Goal: Communication & Community: Answer question/provide support

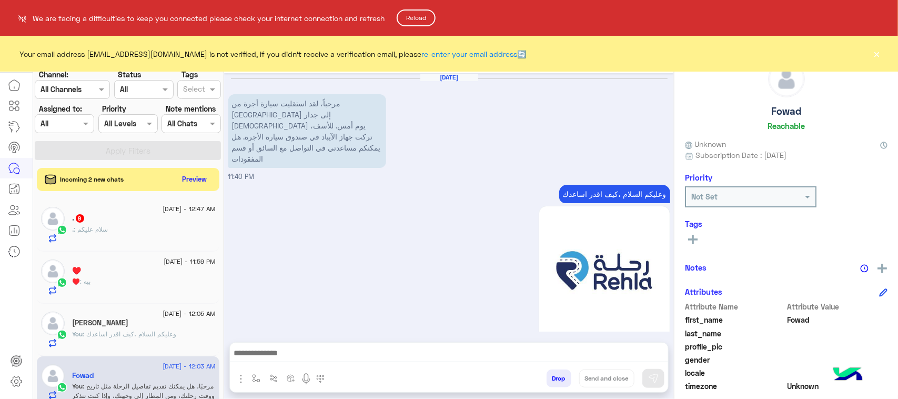
scroll to position [167, 0]
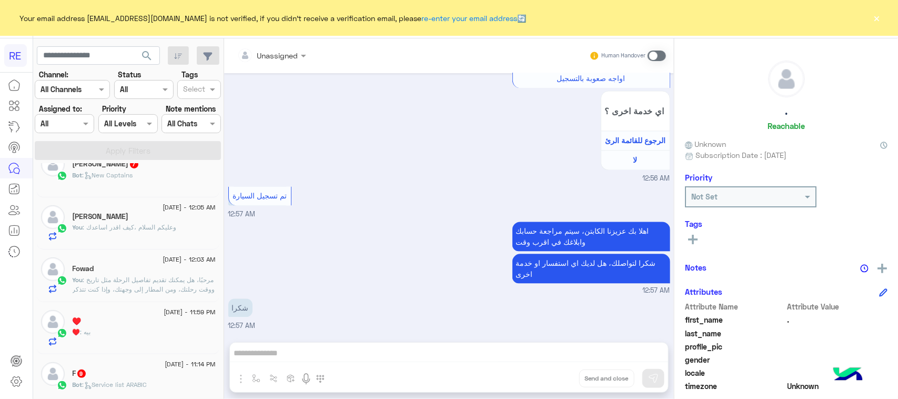
scroll to position [132, 0]
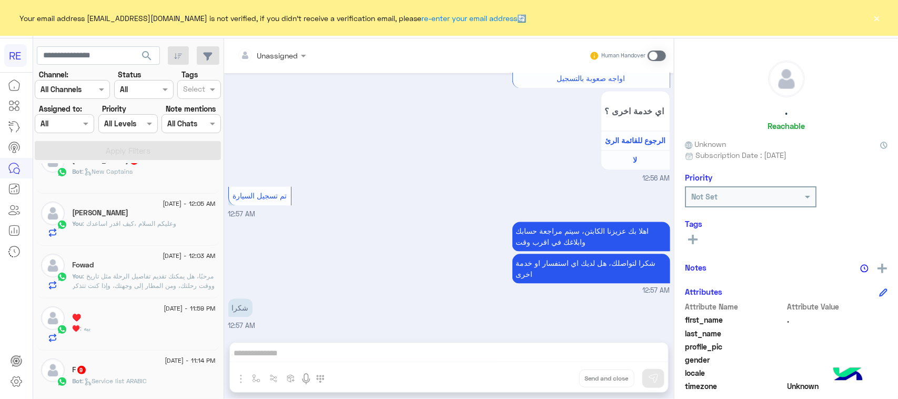
click at [172, 288] on span ": مرحبًا، هل يمكنك تقديم تفاصيل الرحلة مثل تاريخ ووقت رحلتك، ومن المطار إلى وجه…" at bounding box center [144, 285] width 143 height 27
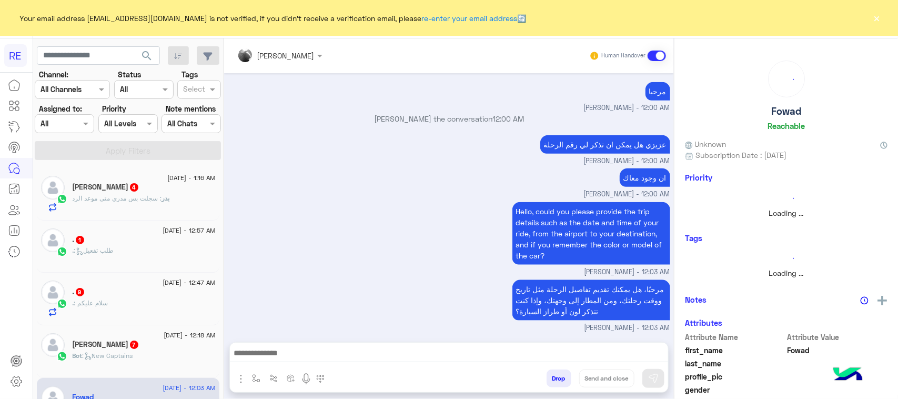
scroll to position [5, 0]
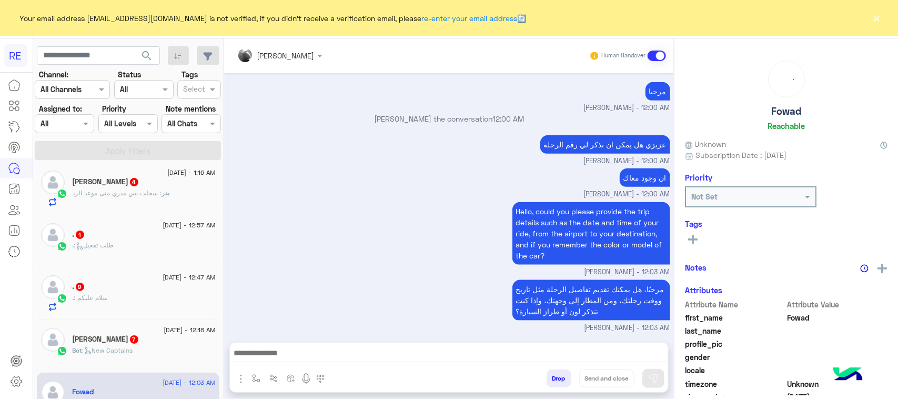
click at [145, 190] on span ": سجلت بس مدري متى موعد الرد" at bounding box center [117, 193] width 89 height 8
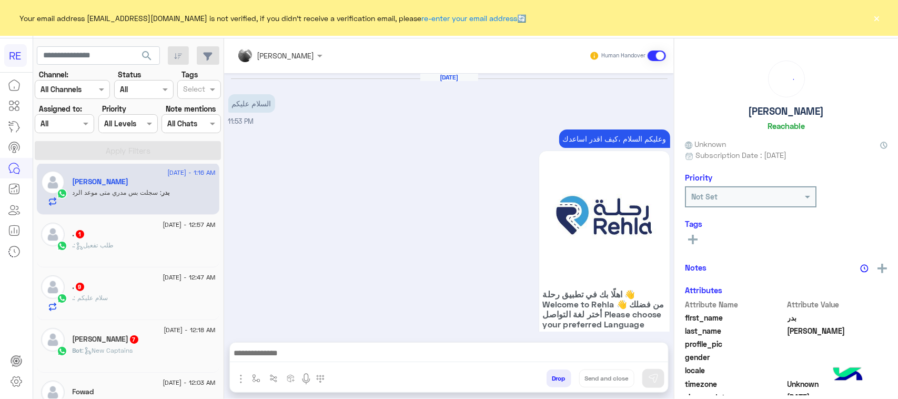
scroll to position [1059, 0]
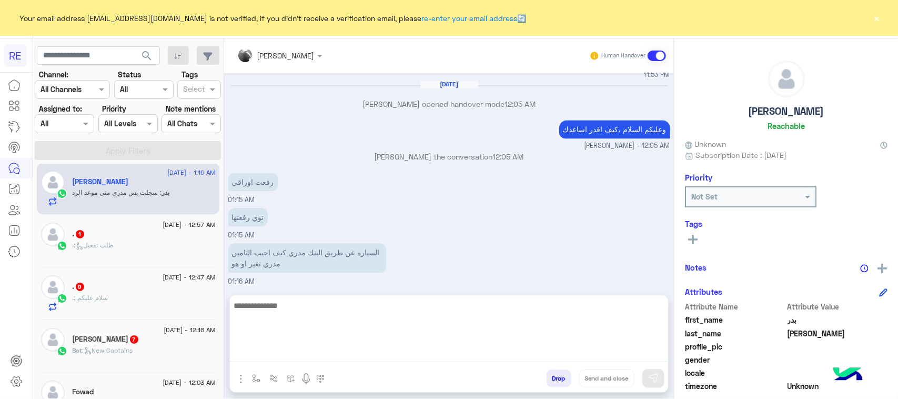
click at [399, 360] on textarea at bounding box center [449, 330] width 438 height 63
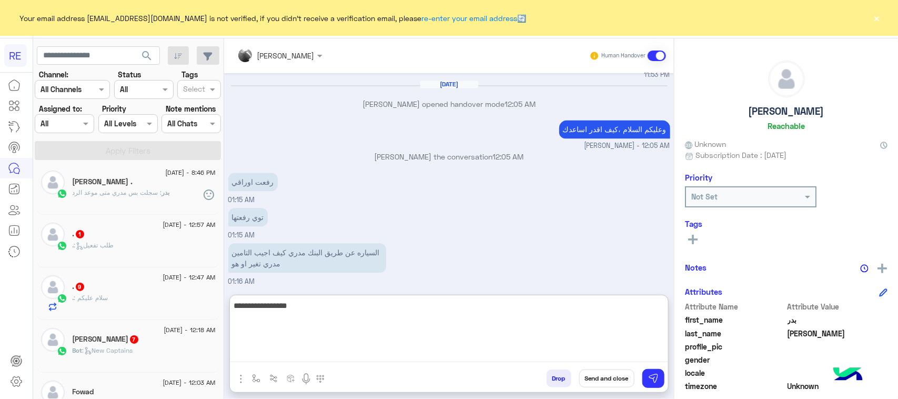
type textarea "**********"
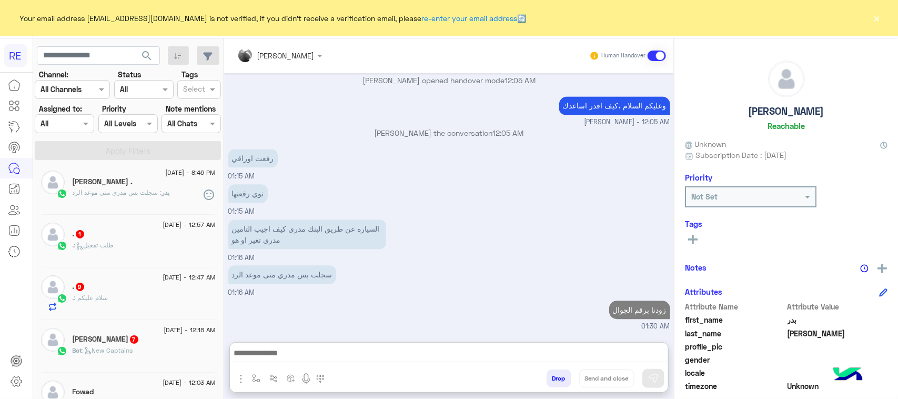
click at [115, 286] on div ". 9" at bounding box center [144, 287] width 143 height 11
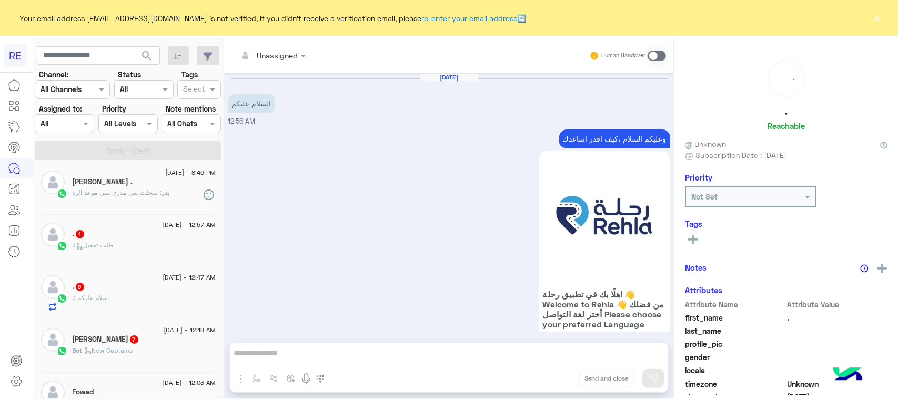
scroll to position [966, 0]
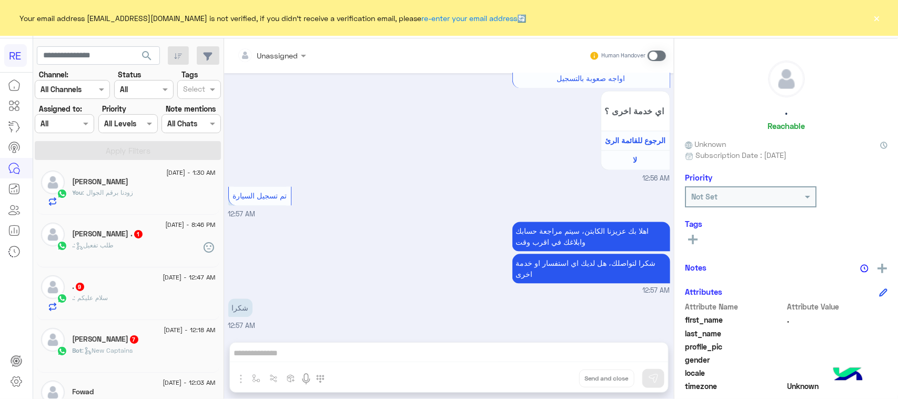
click at [122, 291] on div ". 9" at bounding box center [144, 287] width 143 height 11
click at [101, 253] on div ". : طلب تفعيل" at bounding box center [144, 249] width 143 height 18
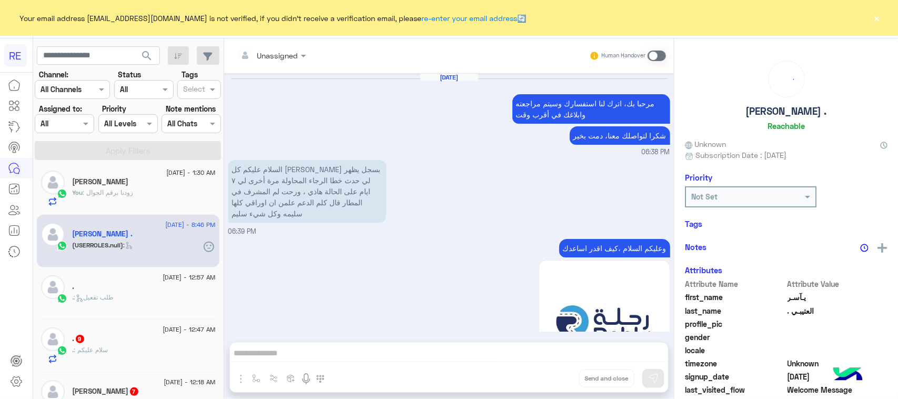
scroll to position [1643, 0]
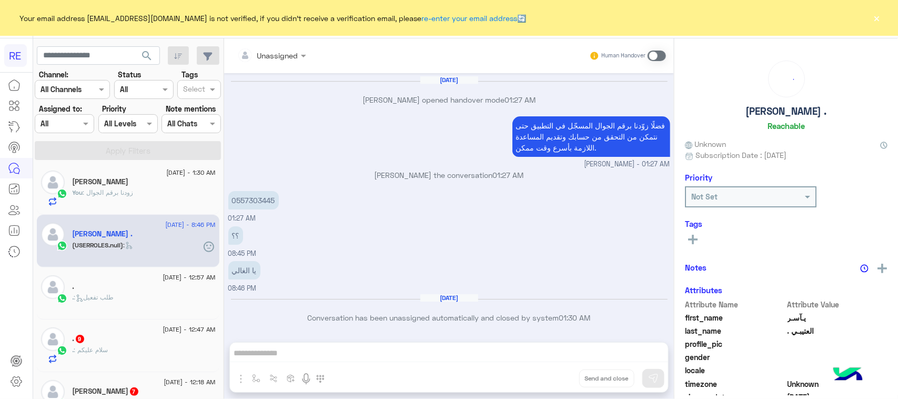
click at [109, 315] on div "[DATE] - 12:57 AM . . : طلب تفعيل" at bounding box center [128, 293] width 183 height 53
drag, startPoint x: 237, startPoint y: 200, endPoint x: 276, endPoint y: 200, distance: 39.5
click at [276, 200] on p "0557303445" at bounding box center [253, 200] width 51 height 18
copy p "557303445"
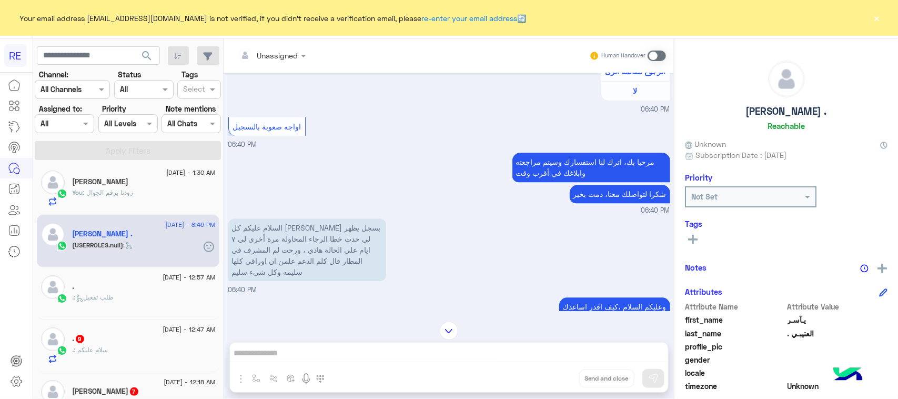
scroll to position [1117, 0]
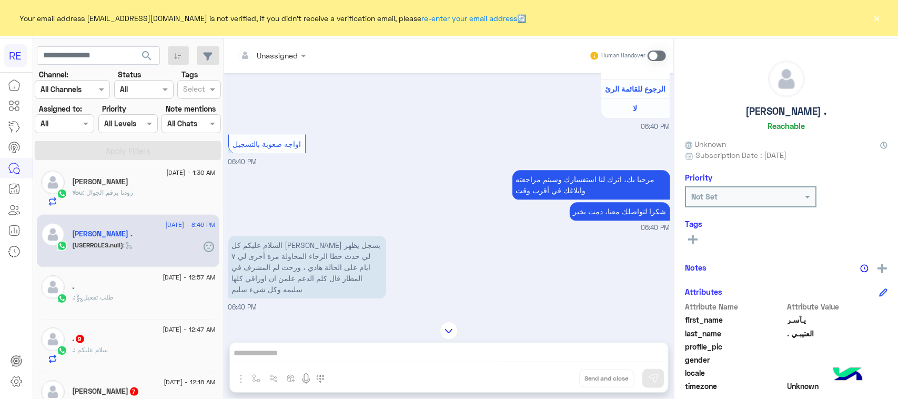
click at [664, 61] on label at bounding box center [657, 56] width 18 height 11
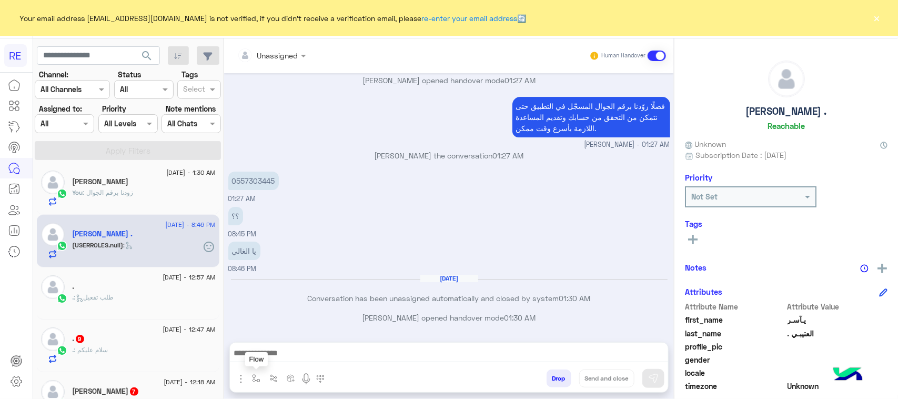
click at [256, 369] on button "button" at bounding box center [256, 377] width 17 height 17
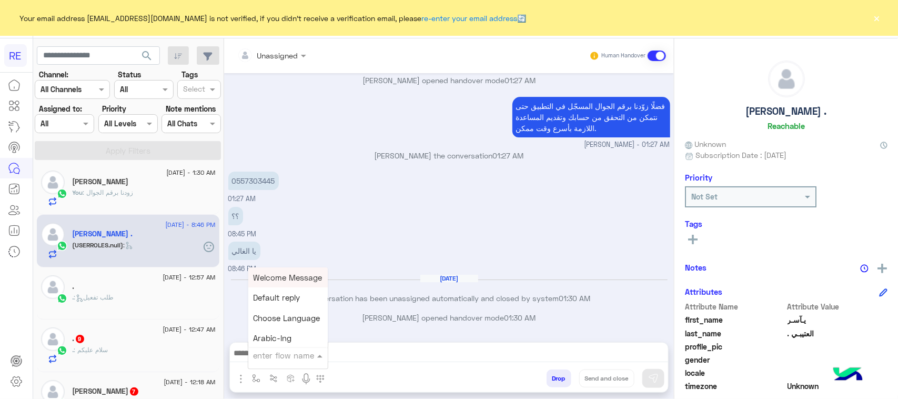
click at [267, 363] on div "enter flow name" at bounding box center [287, 355] width 79 height 19
type input "***"
click at [284, 339] on span "فيديو تسجيل سيارة" at bounding box center [286, 336] width 65 height 9
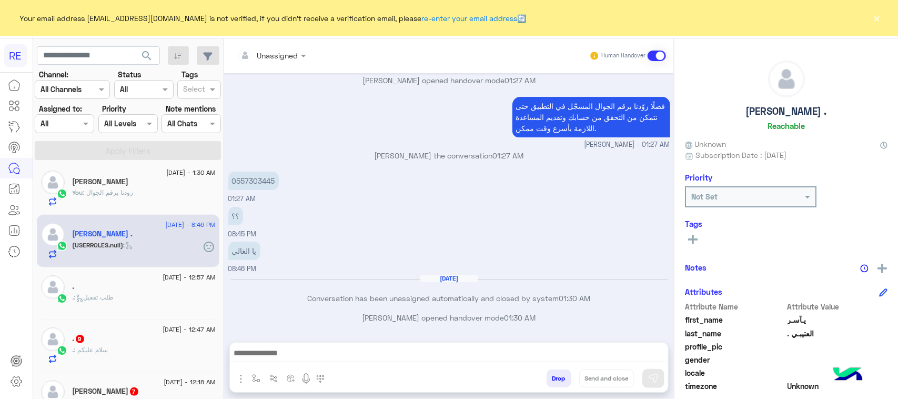
type textarea "**********"
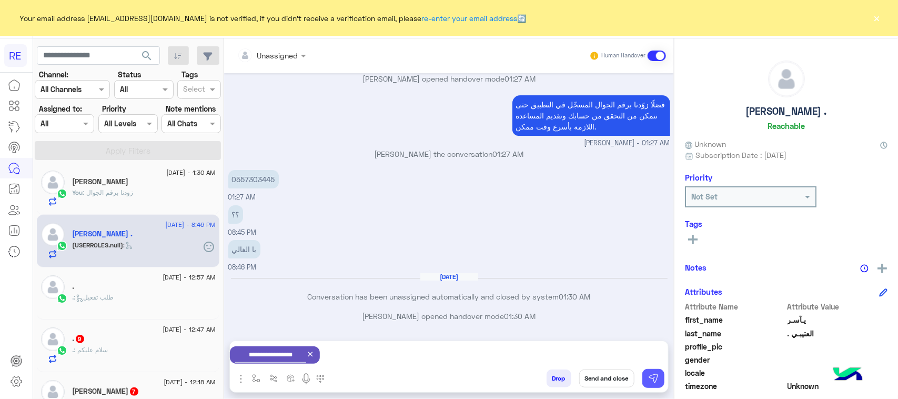
click at [654, 370] on button at bounding box center [654, 378] width 22 height 19
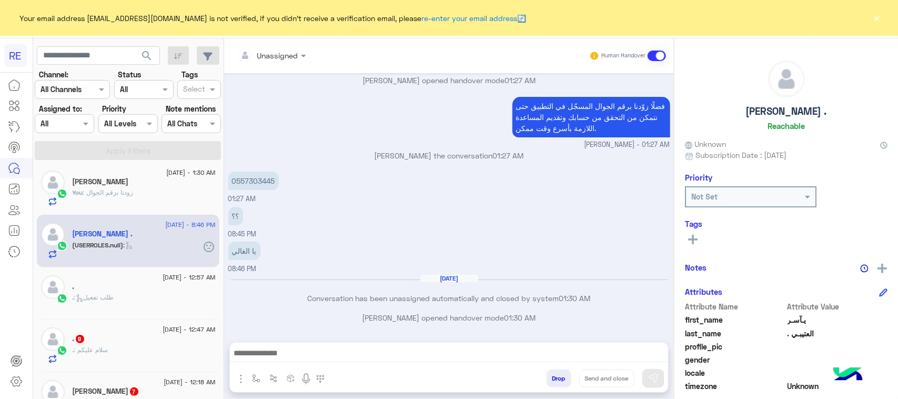
scroll to position [1663, 0]
click at [171, 339] on div ". 9" at bounding box center [144, 339] width 143 height 11
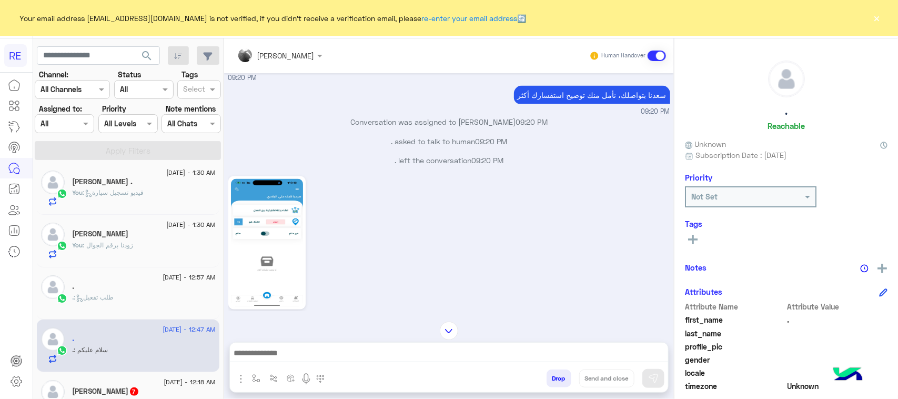
scroll to position [667, 0]
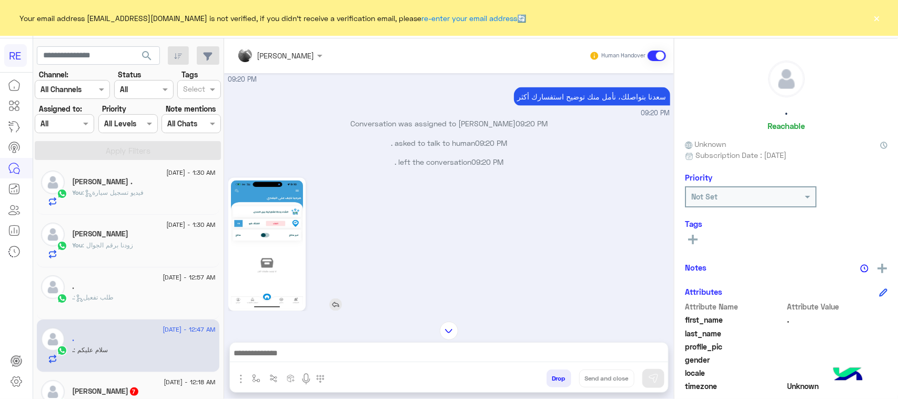
click at [267, 230] on img at bounding box center [267, 244] width 72 height 128
click at [252, 386] on button "button" at bounding box center [256, 377] width 17 height 17
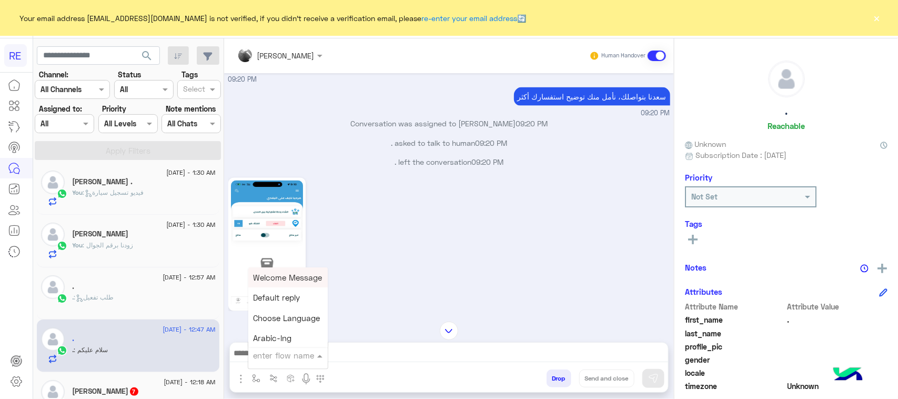
click at [274, 356] on input "text" at bounding box center [275, 355] width 43 height 12
type input "**"
click at [271, 342] on span "سرا المطار" at bounding box center [273, 338] width 38 height 9
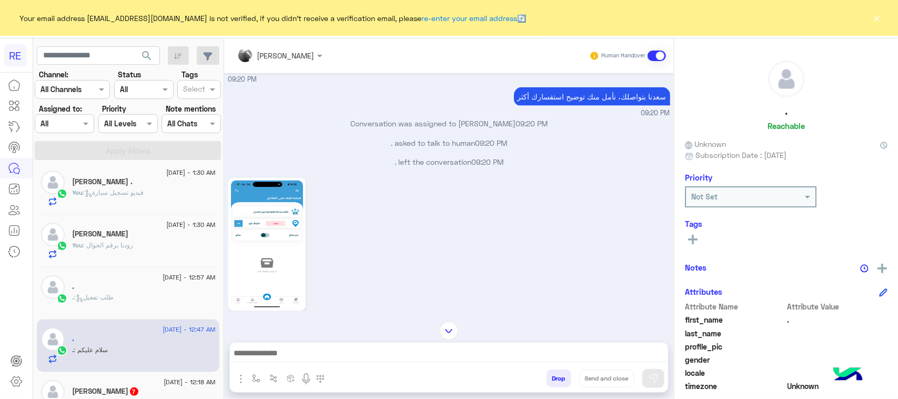
type textarea "**********"
click at [650, 379] on img at bounding box center [653, 378] width 11 height 11
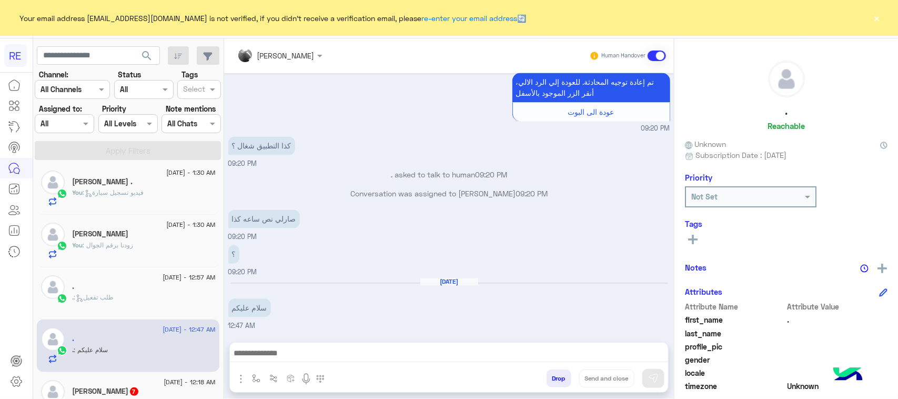
click at [164, 382] on span "[DATE] - 12:18 AM" at bounding box center [190, 381] width 52 height 9
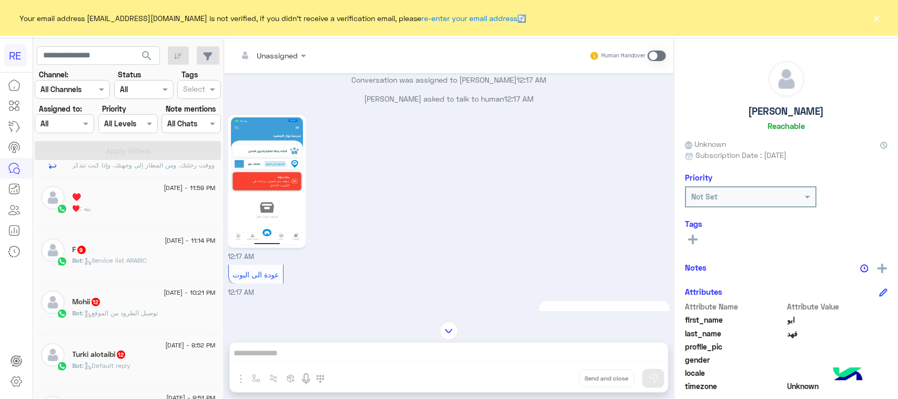
scroll to position [263, 0]
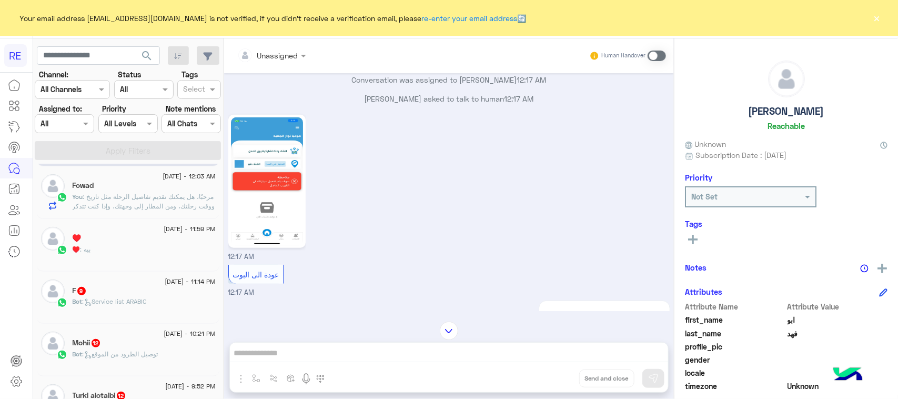
click at [133, 275] on div "[DATE] - 11:14 PM F 9 Bot : Service list ARABIC" at bounding box center [128, 298] width 183 height 53
click at [139, 293] on div "F 9" at bounding box center [144, 291] width 143 height 11
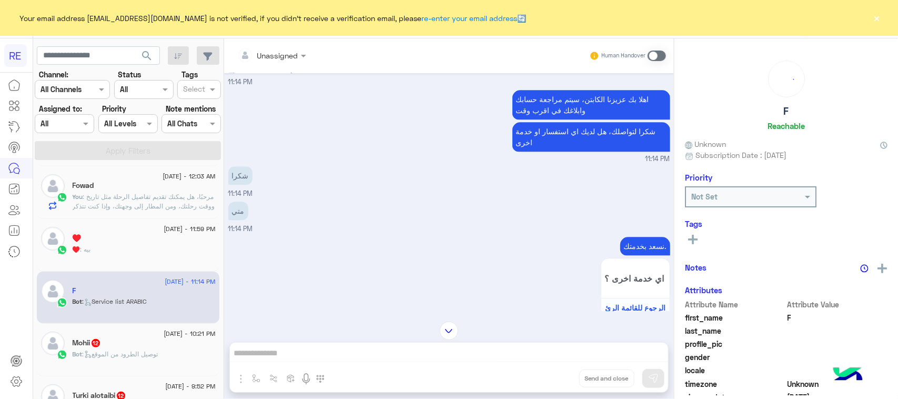
scroll to position [1180, 0]
click at [99, 362] on div "Bot : توصيل الطرود من الموقع" at bounding box center [144, 358] width 143 height 18
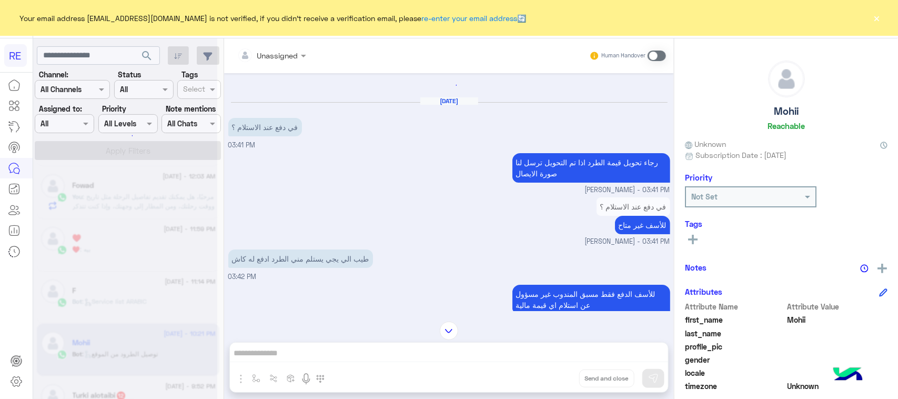
scroll to position [1090, 0]
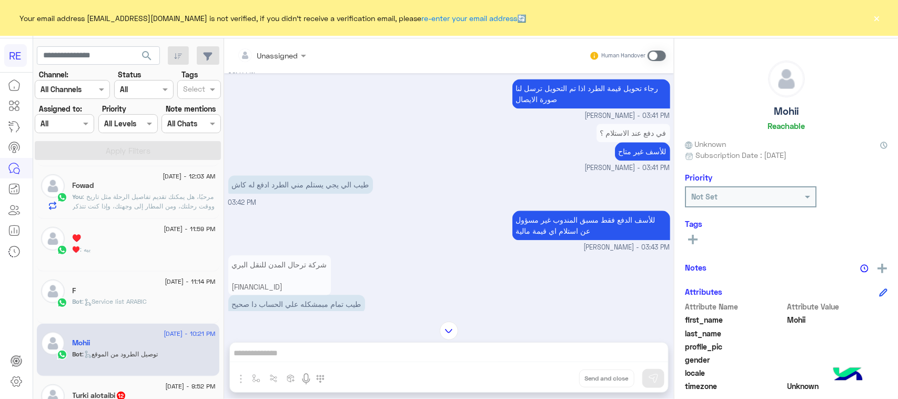
click at [662, 59] on span at bounding box center [657, 56] width 18 height 11
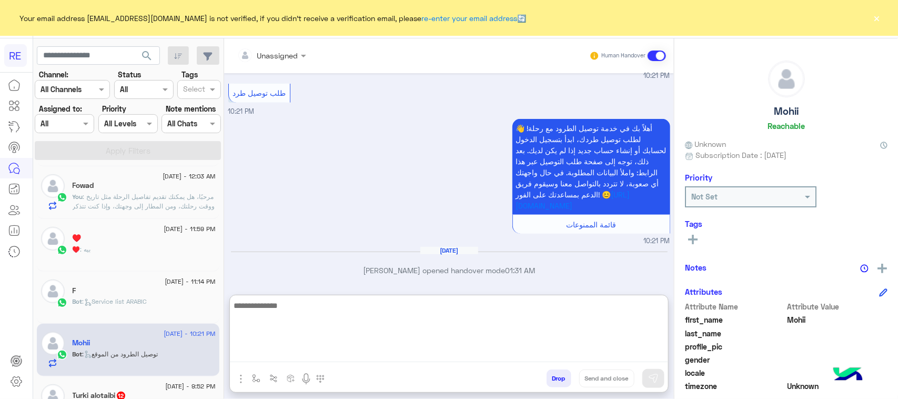
click at [377, 351] on textarea at bounding box center [449, 330] width 438 height 63
type textarea "**********"
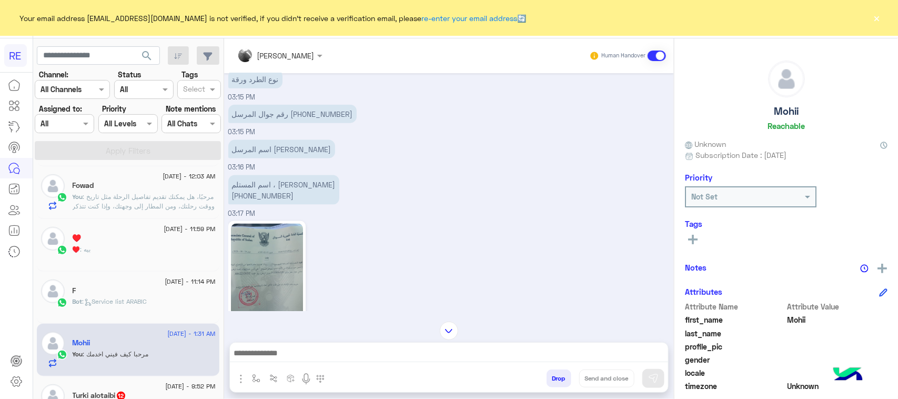
scroll to position [349, 0]
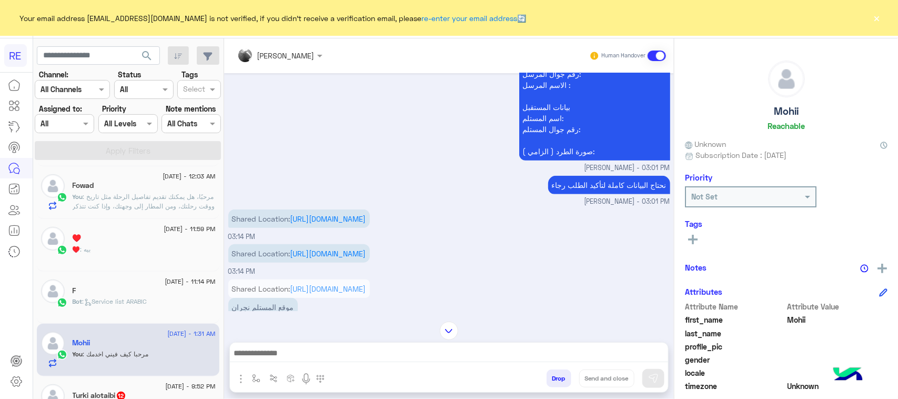
click at [404, 169] on div "نأمل تزويدنا بمعلومات الطرد المراد إرساله: موقعك الحالي مع اللوكيشن : موقع المس…" at bounding box center [449, 63] width 442 height 222
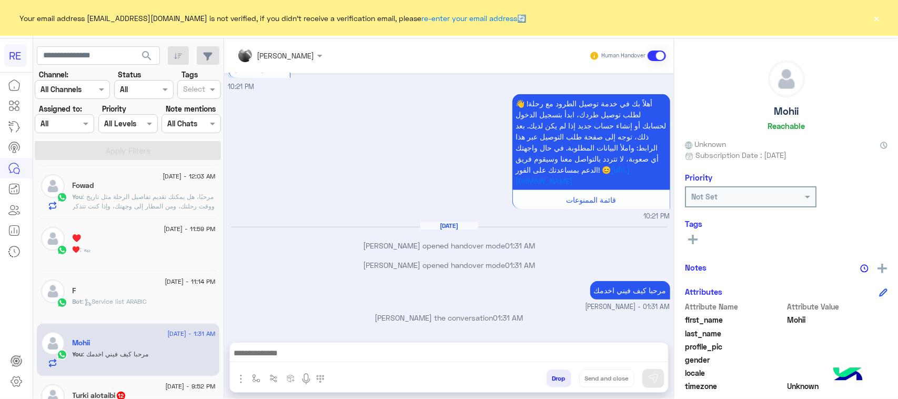
scroll to position [4010, 0]
click at [183, 387] on span "[DATE] - 9:52 PM" at bounding box center [190, 386] width 50 height 9
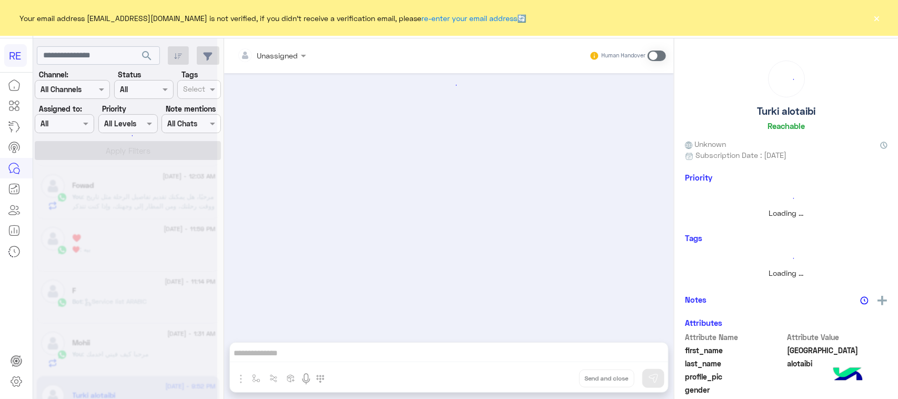
scroll to position [1353, 0]
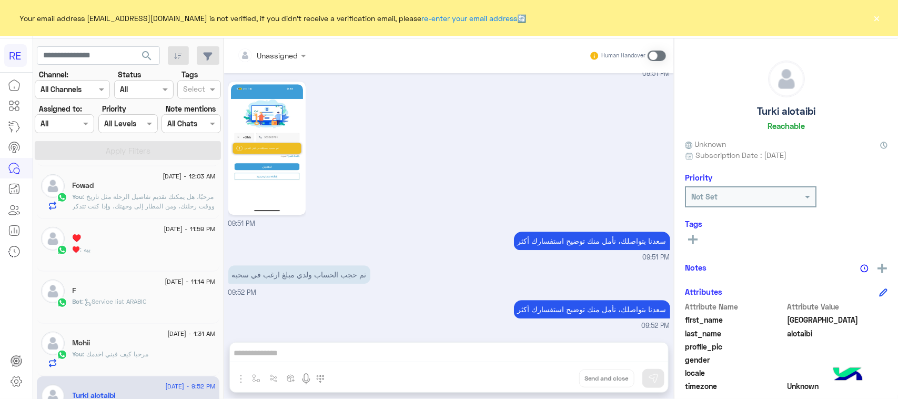
click at [333, 270] on p "تم حجب الحساب ولدي مبلغ ارغب في سحبه" at bounding box center [299, 274] width 142 height 18
click at [492, 348] on div "Unassigned Human Handover [DATE] اهلًا بك في تطبيق رحلة 👋 Welcome to [GEOGRAPHI…" at bounding box center [449, 220] width 450 height 365
click at [653, 53] on span at bounding box center [657, 56] width 18 height 11
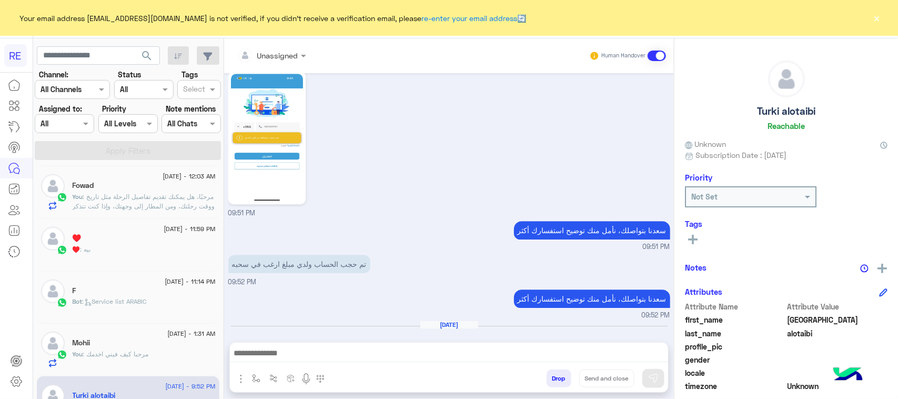
scroll to position [1392, 0]
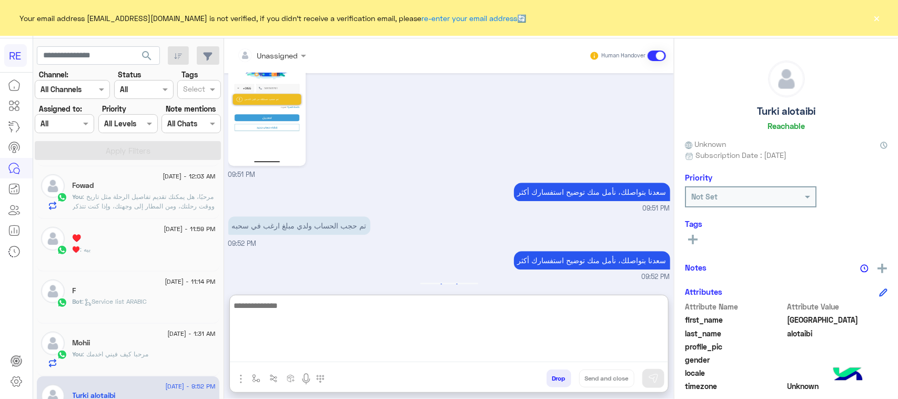
click at [379, 353] on textarea at bounding box center [449, 330] width 438 height 63
click at [379, 353] on textarea "***" at bounding box center [449, 330] width 438 height 63
type textarea "**********"
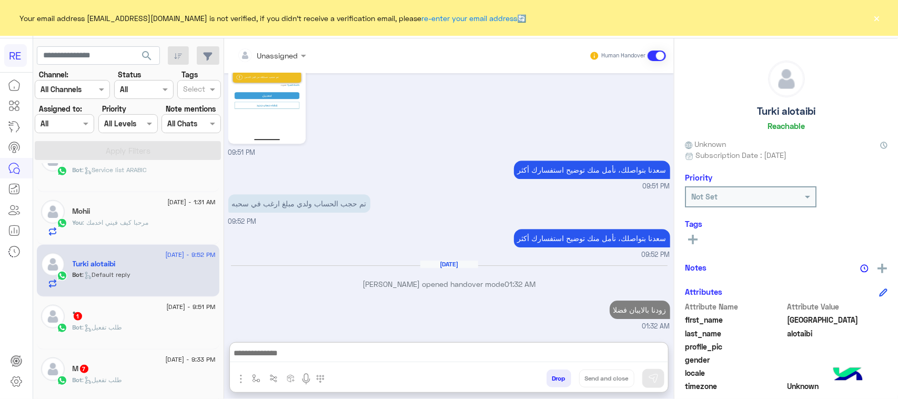
scroll to position [1448, 0]
click at [108, 338] on div "Bot : طلب تفعيل" at bounding box center [144, 332] width 143 height 18
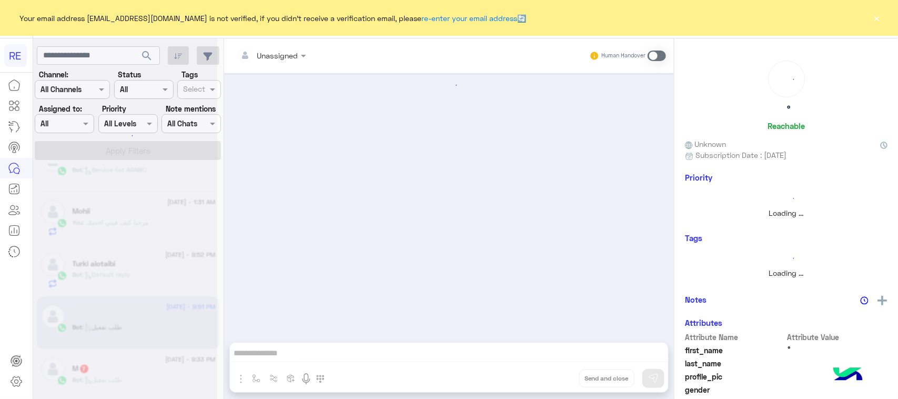
click at [108, 338] on div at bounding box center [125, 203] width 184 height 399
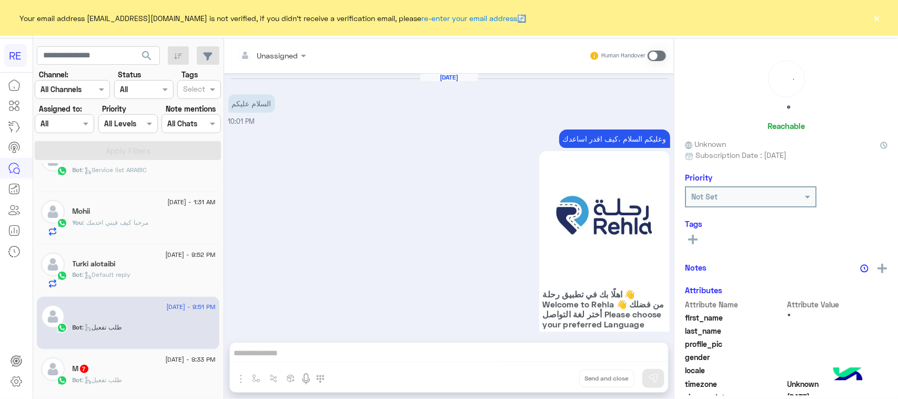
scroll to position [1260, 0]
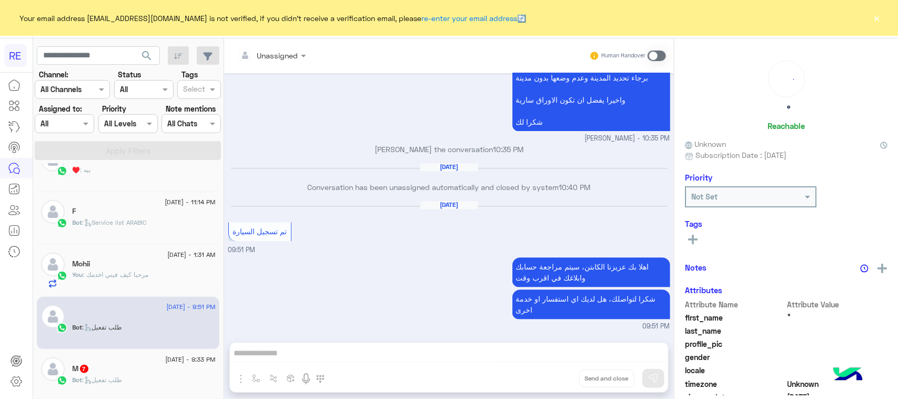
click at [121, 369] on div "M 7" at bounding box center [144, 369] width 143 height 11
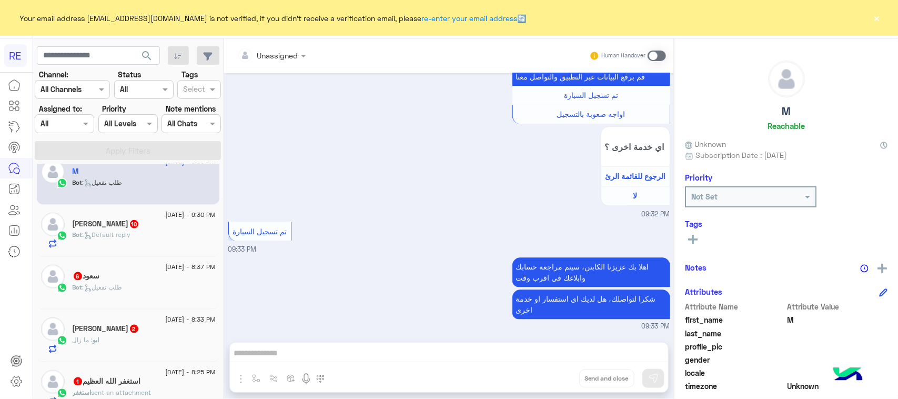
scroll to position [593, 0]
click at [157, 245] on div "Bot : Default reply" at bounding box center [144, 238] width 143 height 18
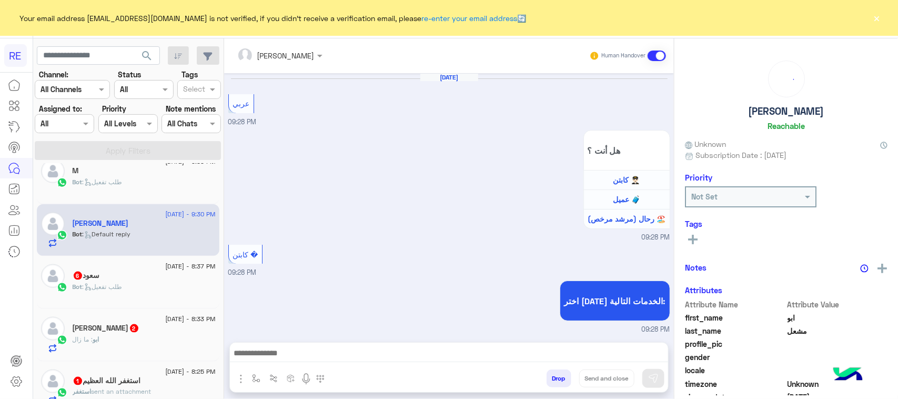
scroll to position [1021, 0]
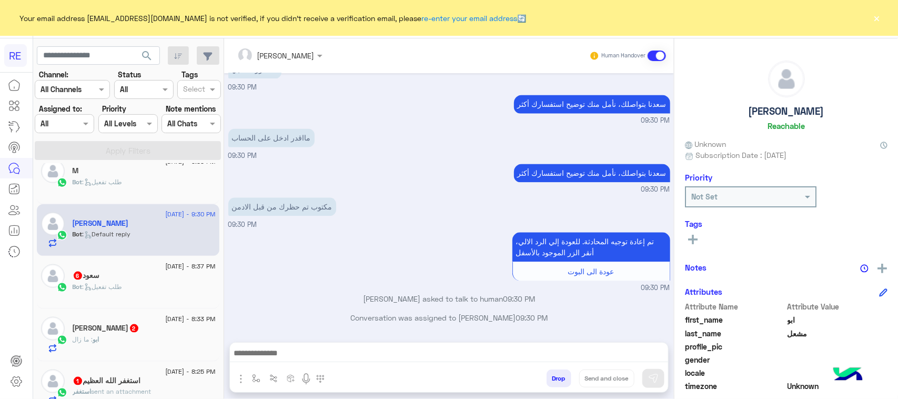
click at [157, 288] on div "Bot : طلب تفعيل" at bounding box center [144, 291] width 143 height 18
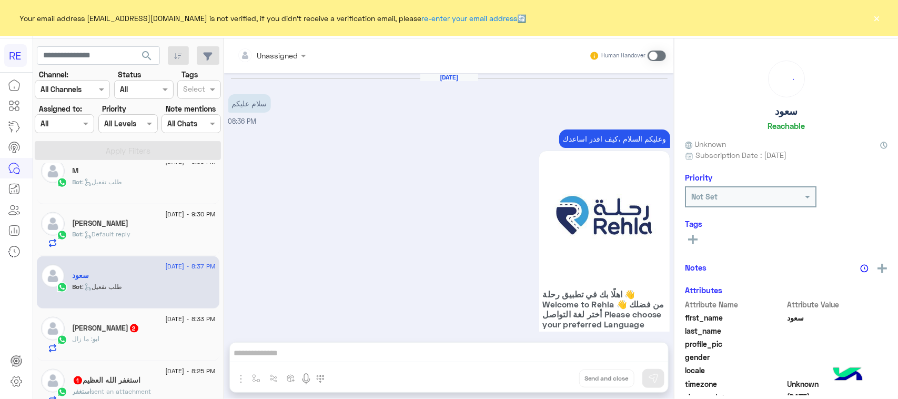
scroll to position [930, 0]
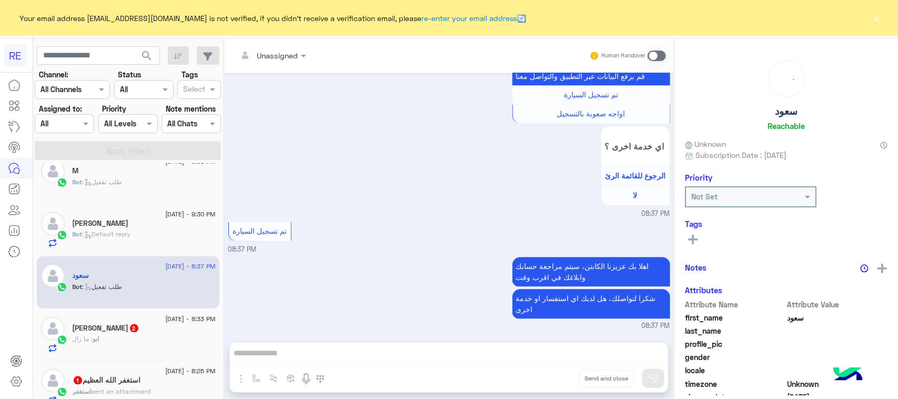
click at [158, 334] on div "[PERSON_NAME] 2" at bounding box center [144, 329] width 143 height 11
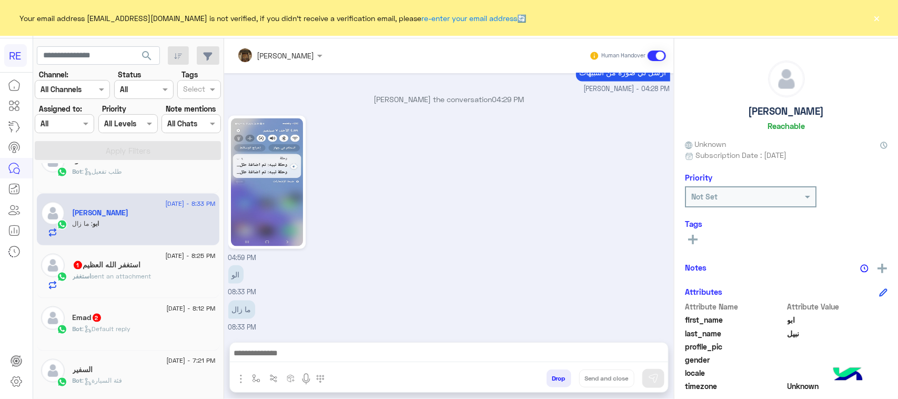
scroll to position [724, 0]
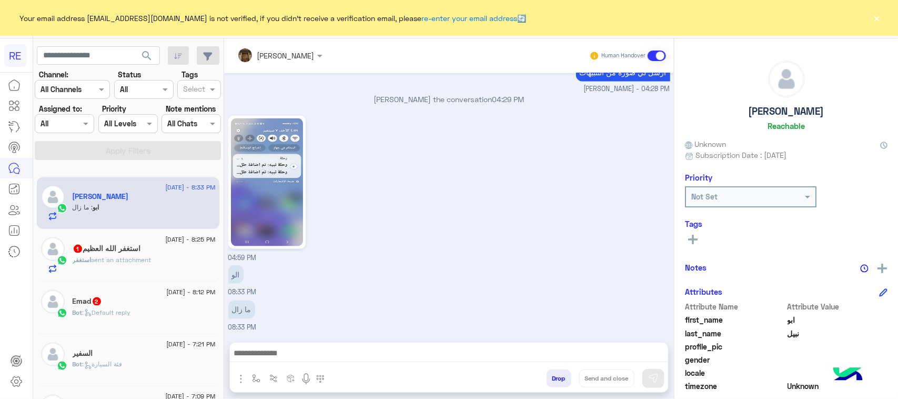
click at [140, 270] on div "استغفر sent an attachment" at bounding box center [144, 264] width 143 height 18
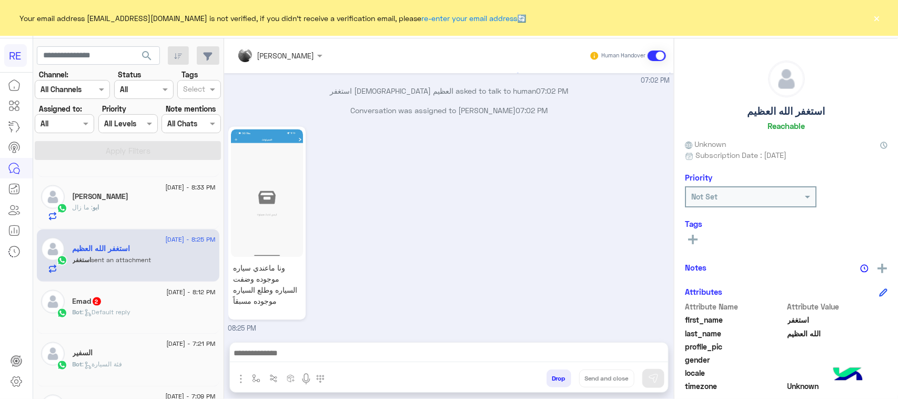
click at [142, 303] on div "Emad 2" at bounding box center [144, 302] width 143 height 11
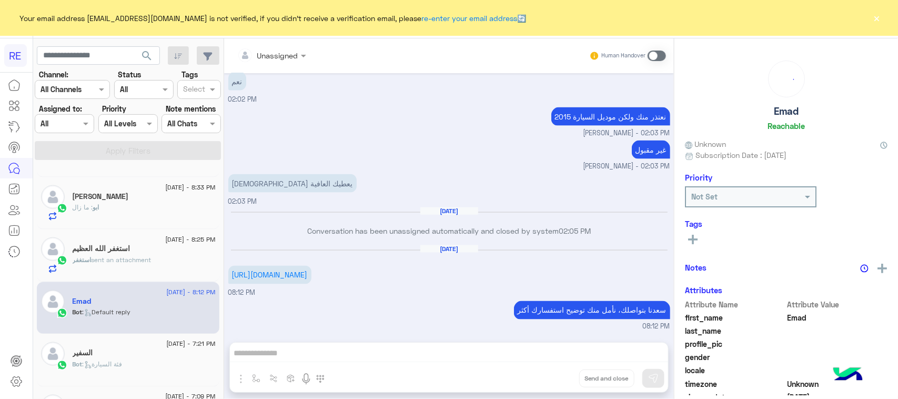
click at [141, 268] on div "استغفر sent an attachment" at bounding box center [144, 264] width 143 height 18
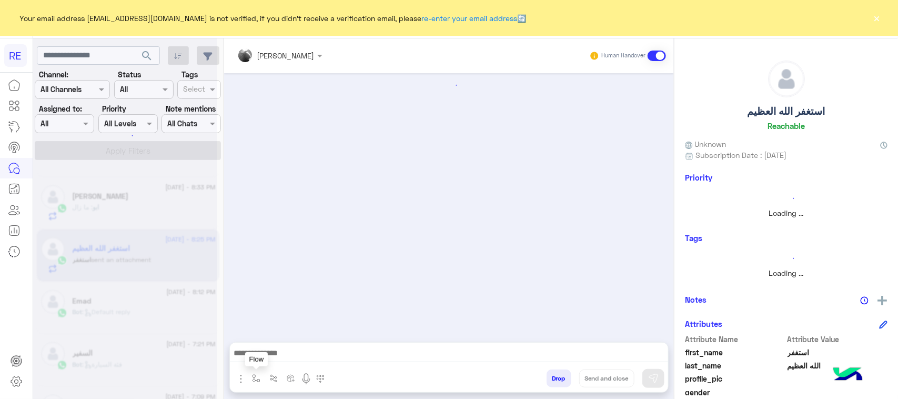
click at [254, 384] on button "button" at bounding box center [256, 377] width 17 height 17
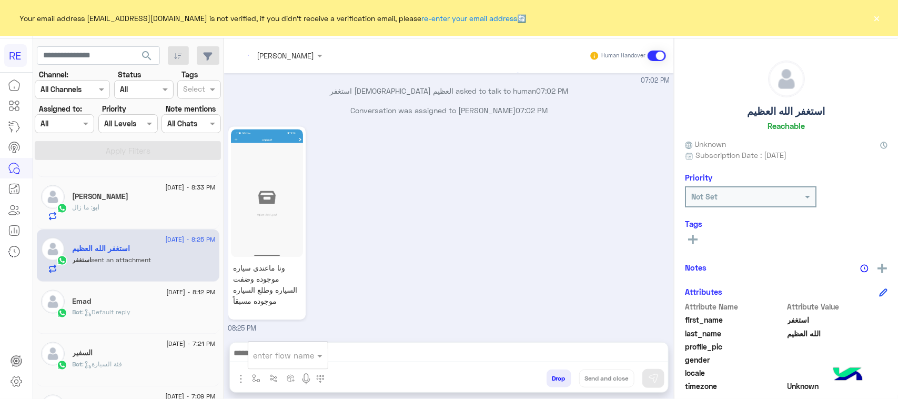
click at [264, 356] on input "text" at bounding box center [275, 355] width 43 height 12
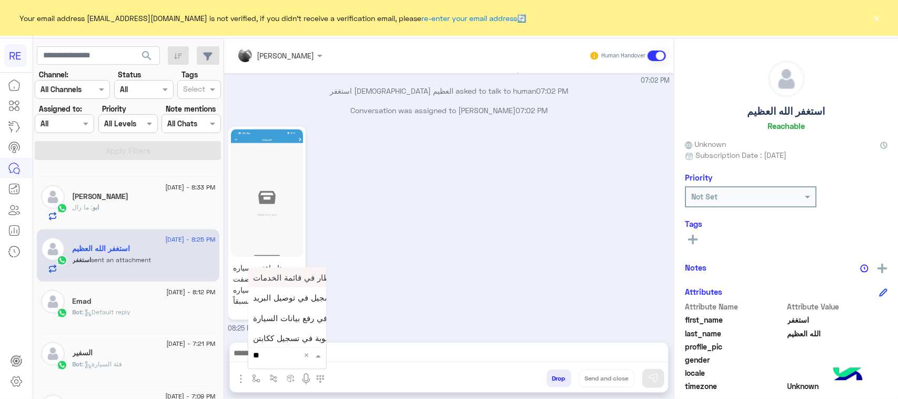
type input "***"
click at [272, 334] on span "فيديو تسجيل سيارة" at bounding box center [286, 336] width 65 height 9
type textarea "**********"
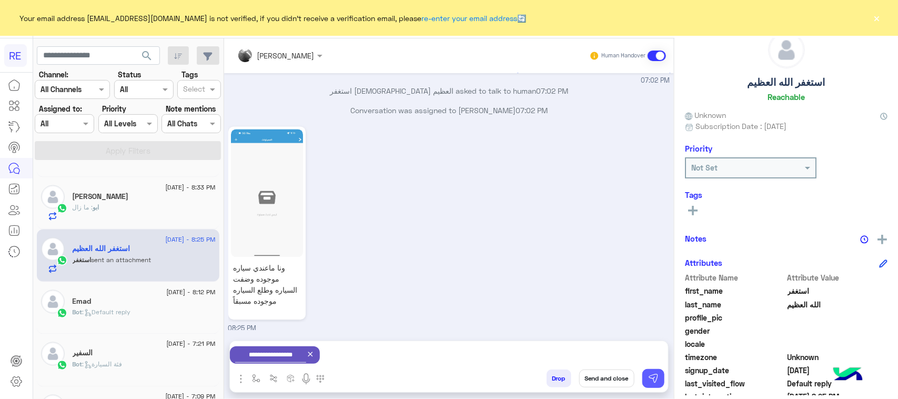
drag, startPoint x: 667, startPoint y: 380, endPoint x: 658, endPoint y: 378, distance: 9.3
click at [666, 380] on div "Drop Send and close" at bounding box center [501, 380] width 336 height 23
click at [656, 377] on img at bounding box center [653, 378] width 11 height 11
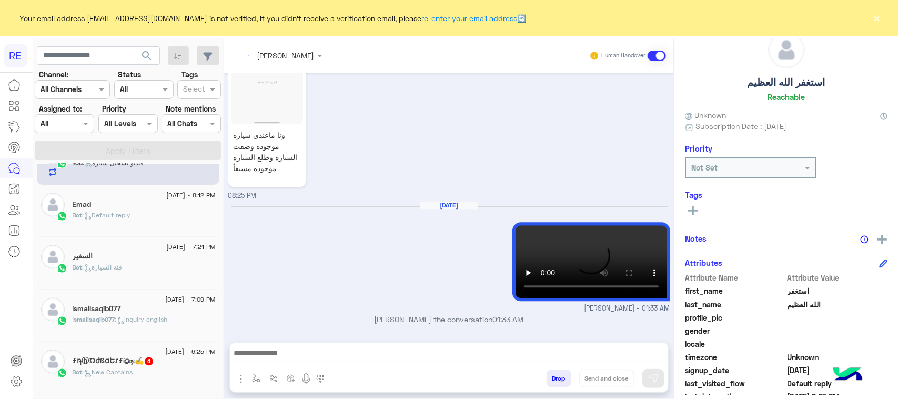
drag, startPoint x: 125, startPoint y: 356, endPoint x: 133, endPoint y: 368, distance: 14.4
click at [133, 366] on h5 "ƒη̵ⓗΏժßɑԵɾƒí௸✍ 4" at bounding box center [114, 361] width 82 height 9
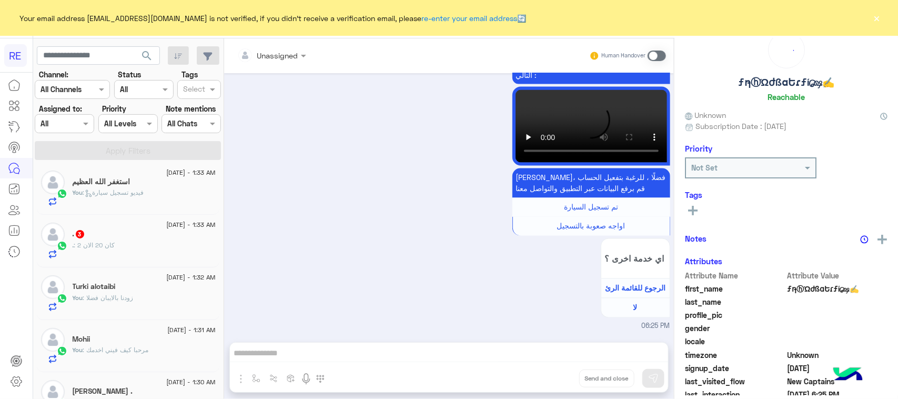
click at [132, 242] on div ". : كان 20 الان 2" at bounding box center [144, 249] width 143 height 18
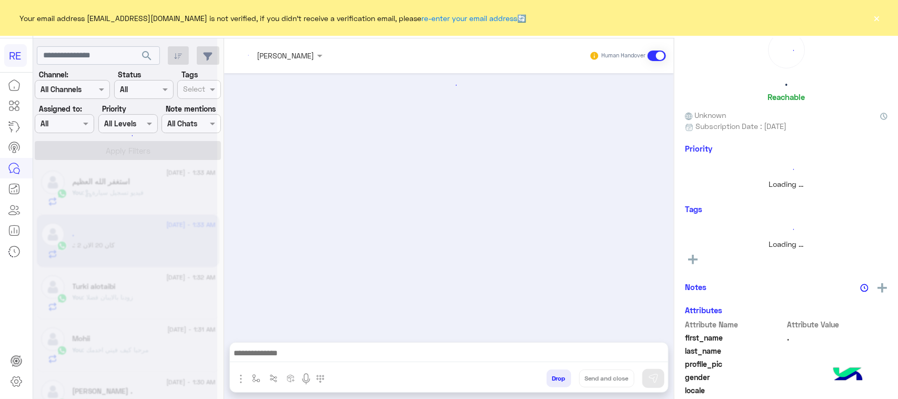
drag, startPoint x: 132, startPoint y: 242, endPoint x: 217, endPoint y: 264, distance: 87.9
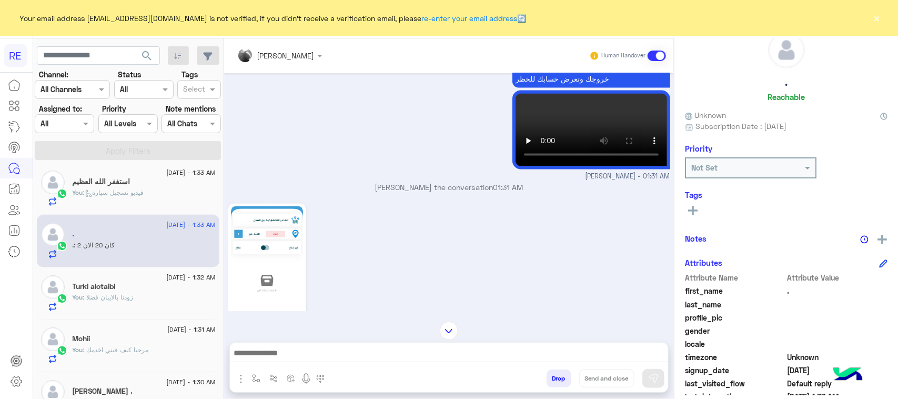
click at [332, 283] on div "[DATE] هذا كذا شغال ؟ 09:20 PM تم إعادة توجيه المحادثة. للعودة إلي الرد الالي، …" at bounding box center [449, 192] width 450 height 238
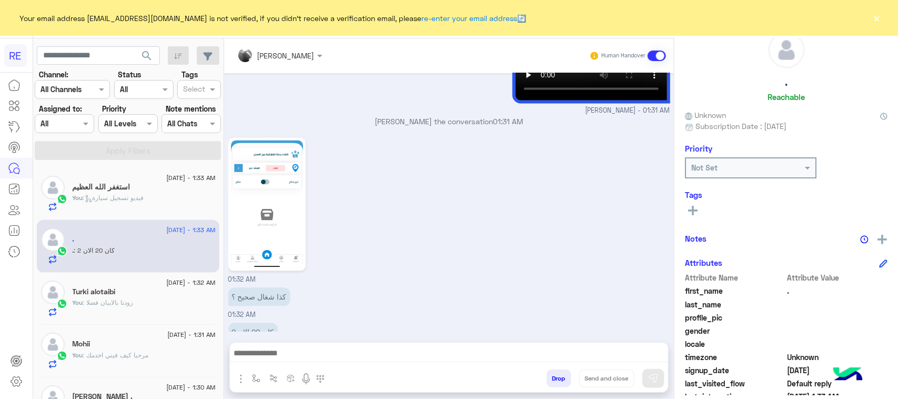
drag, startPoint x: 152, startPoint y: 288, endPoint x: 244, endPoint y: 388, distance: 135.9
click at [244, 388] on mat-drawer-container "search Channel: Channel All Channels Status Channel All Tags Select Assigned to…" at bounding box center [466, 220] width 866 height 365
click at [304, 287] on div "كذا شغال صحيح ؟ 01:32 AM" at bounding box center [449, 302] width 442 height 35
click at [287, 345] on div at bounding box center [449, 356] width 438 height 26
click at [289, 363] on div at bounding box center [449, 356] width 438 height 26
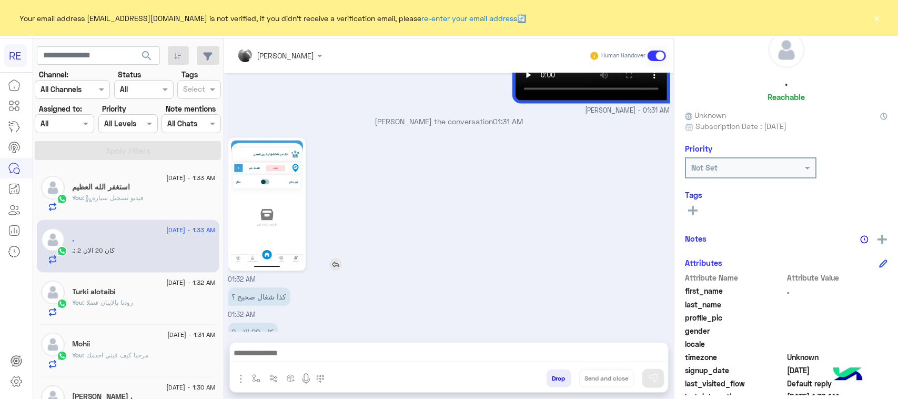
click at [267, 180] on img at bounding box center [267, 204] width 72 height 128
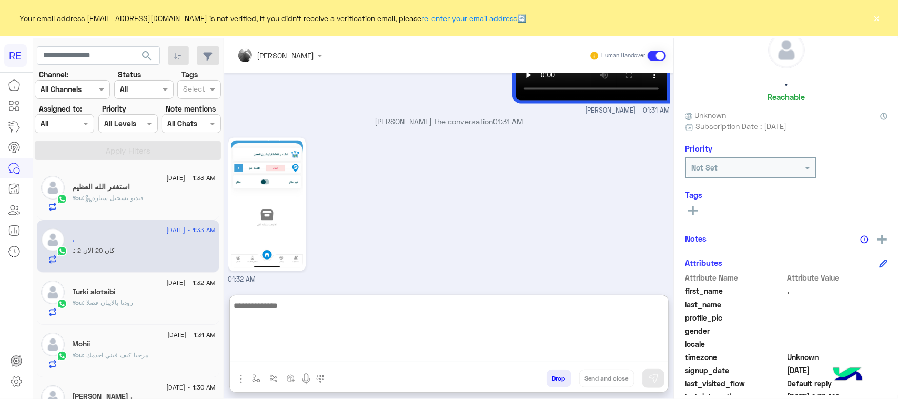
click at [314, 350] on textarea at bounding box center [449, 330] width 438 height 63
type textarea "*******"
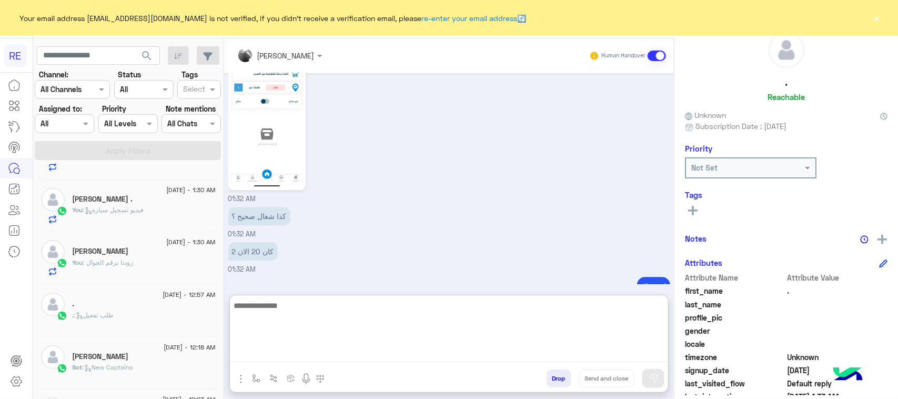
click at [275, 320] on textarea at bounding box center [449, 330] width 438 height 63
type textarea "*********"
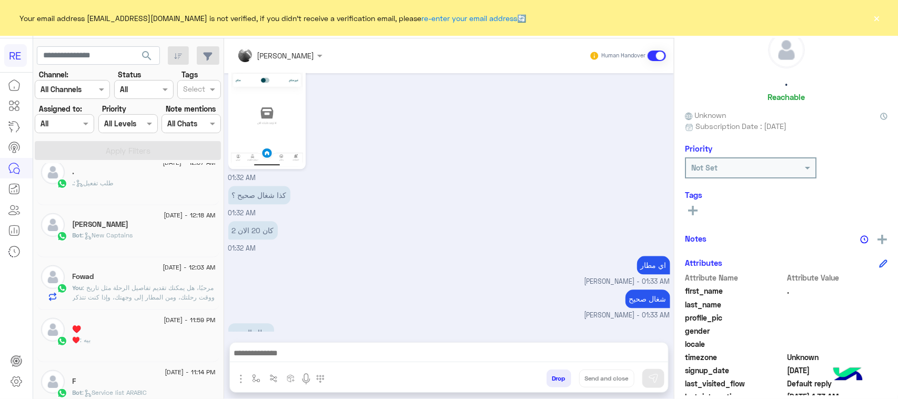
scroll to position [1072, 0]
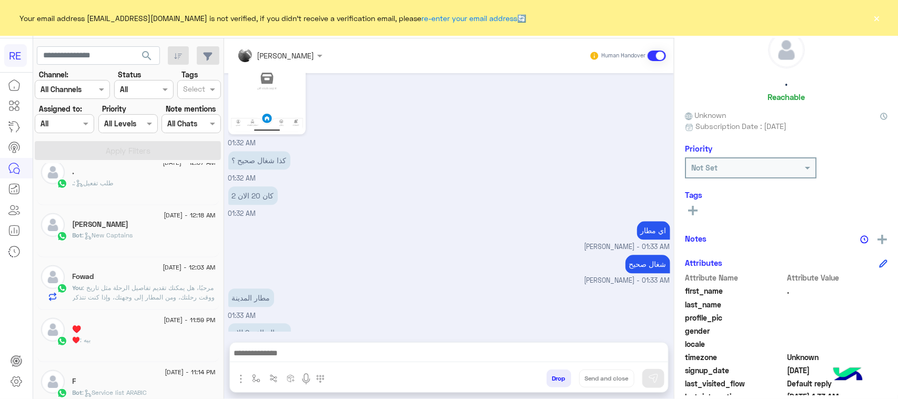
click at [569, 107] on div "01:32 AM" at bounding box center [449, 73] width 442 height 150
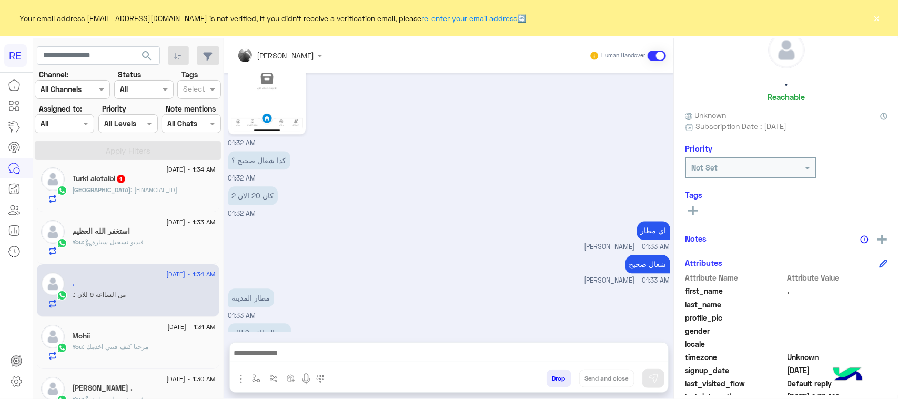
scroll to position [0, 0]
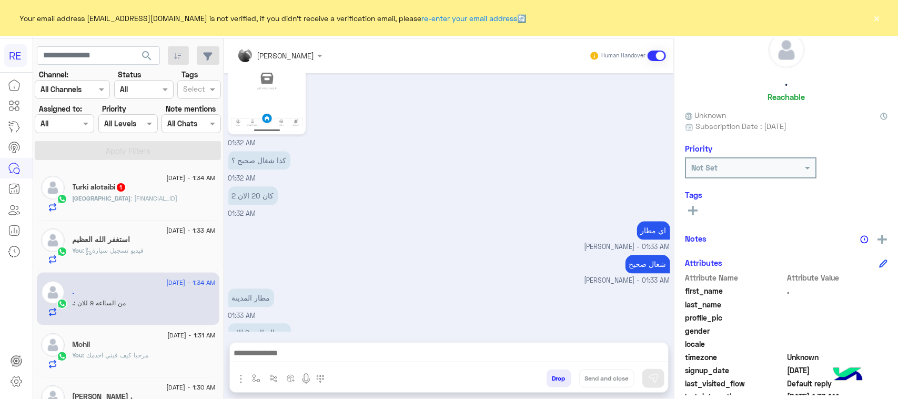
click at [123, 192] on span "1" at bounding box center [121, 187] width 8 height 8
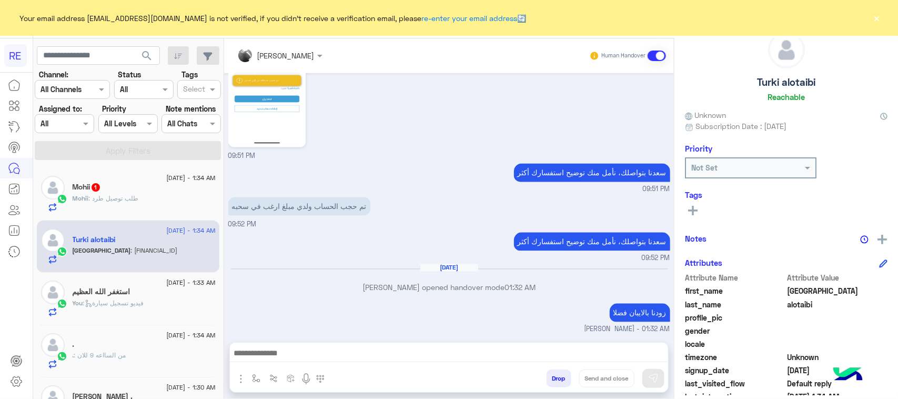
scroll to position [1050, 0]
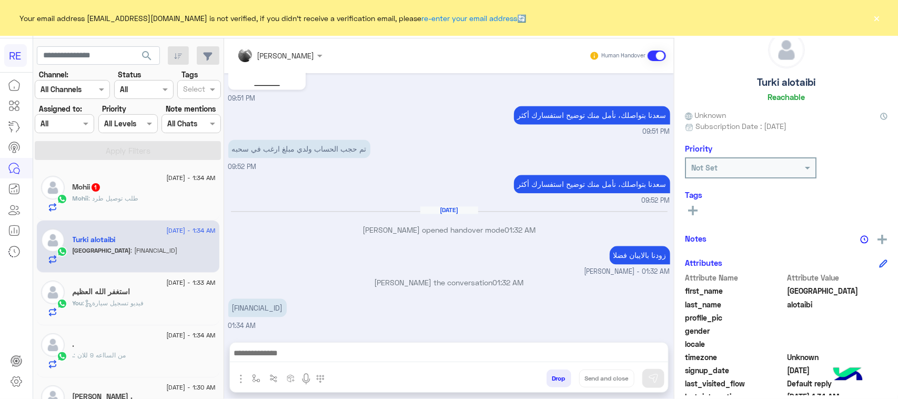
click at [166, 182] on span "[DATE] - 1:34 AM" at bounding box center [190, 177] width 49 height 9
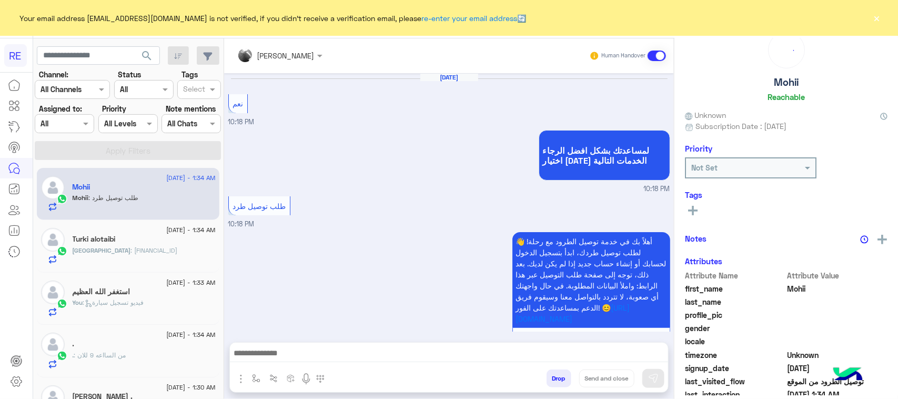
scroll to position [1524, 0]
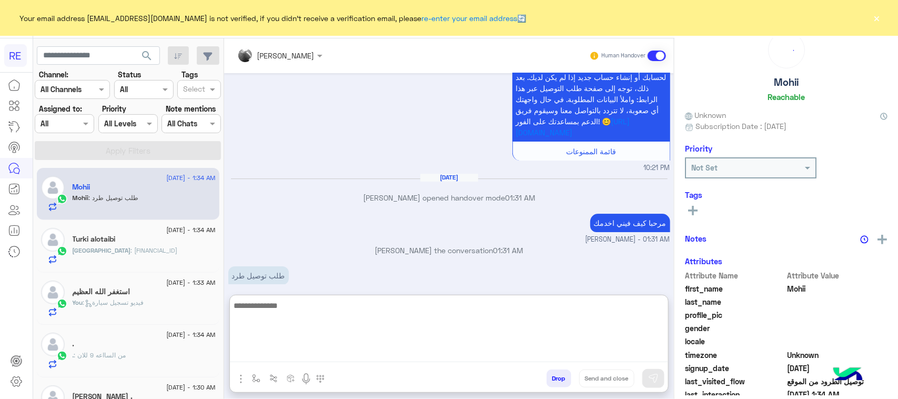
click at [322, 358] on textarea at bounding box center [449, 330] width 438 height 63
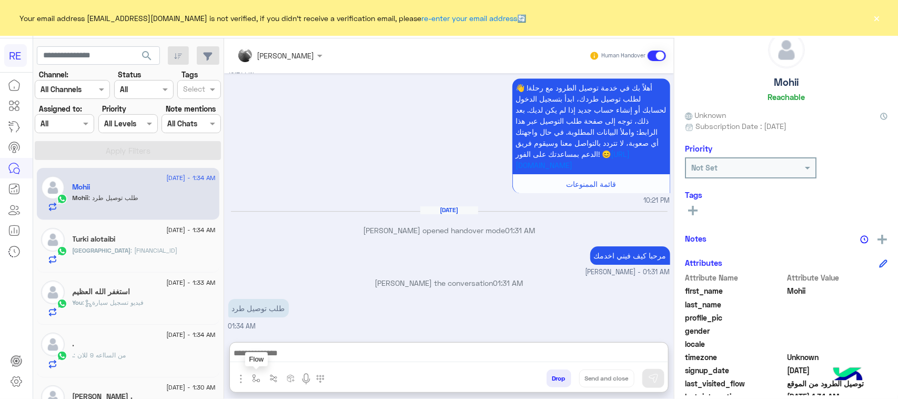
click at [251, 374] on button "button" at bounding box center [256, 377] width 17 height 17
click at [271, 351] on input "text" at bounding box center [275, 355] width 43 height 12
type input "*"
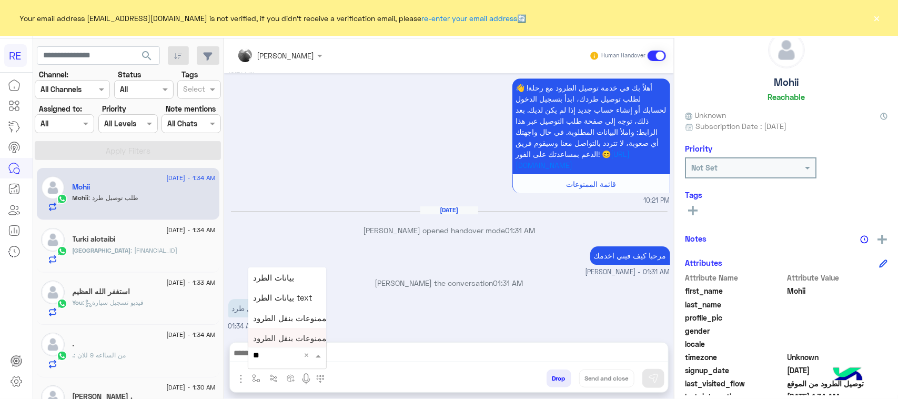
type input "***"
click at [283, 280] on span "بيانات الطرد" at bounding box center [274, 277] width 41 height 9
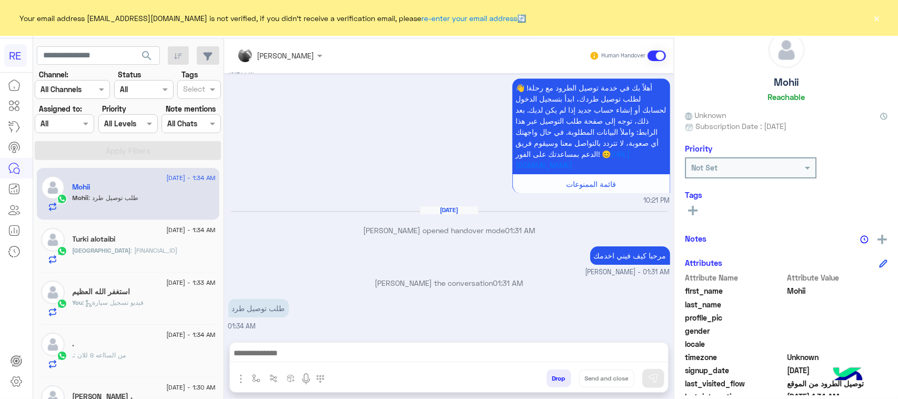
type textarea "**********"
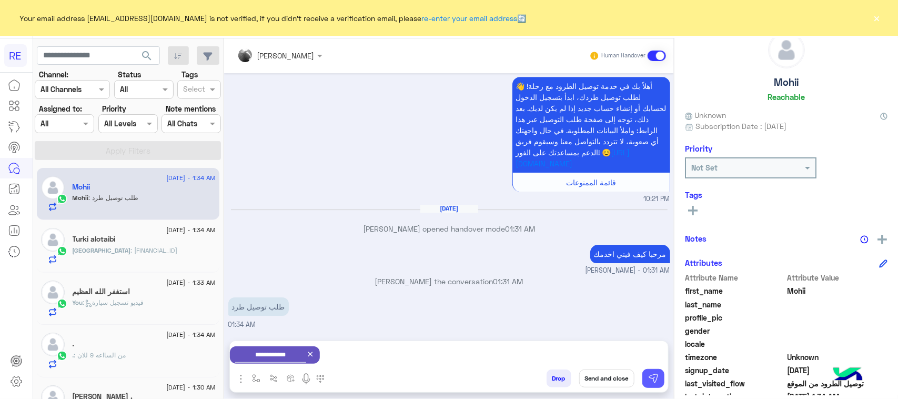
click at [658, 376] on img at bounding box center [653, 378] width 11 height 11
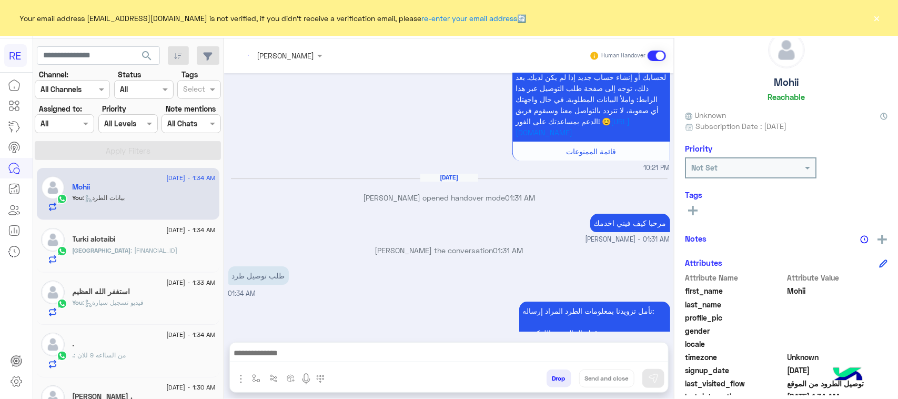
scroll to position [1746, 0]
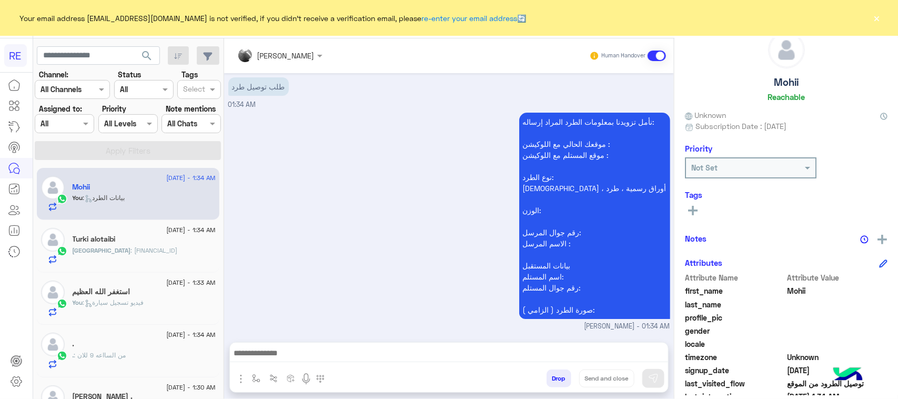
drag, startPoint x: 507, startPoint y: 425, endPoint x: 244, endPoint y: 340, distance: 276.3
click at [242, 340] on div "[PERSON_NAME] Human Handover [DATE] نعم 10:18 PM لمساعدتك بشكل افضل الرجاء اختي…" at bounding box center [449, 220] width 450 height 365
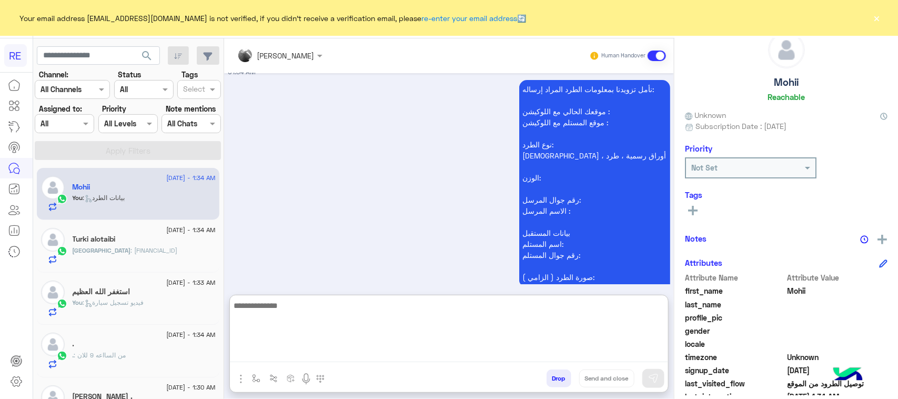
click at [259, 349] on textarea at bounding box center [449, 330] width 438 height 63
type textarea "**********"
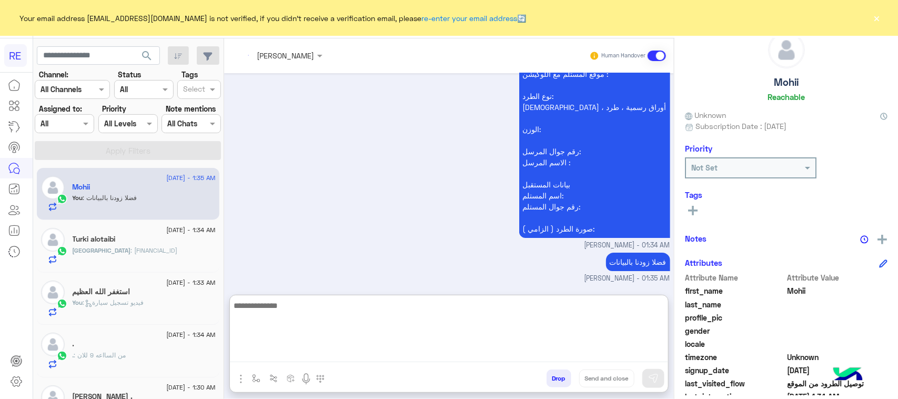
drag, startPoint x: 259, startPoint y: 349, endPoint x: 290, endPoint y: 387, distance: 49.7
click at [259, 351] on textarea at bounding box center [449, 330] width 438 height 63
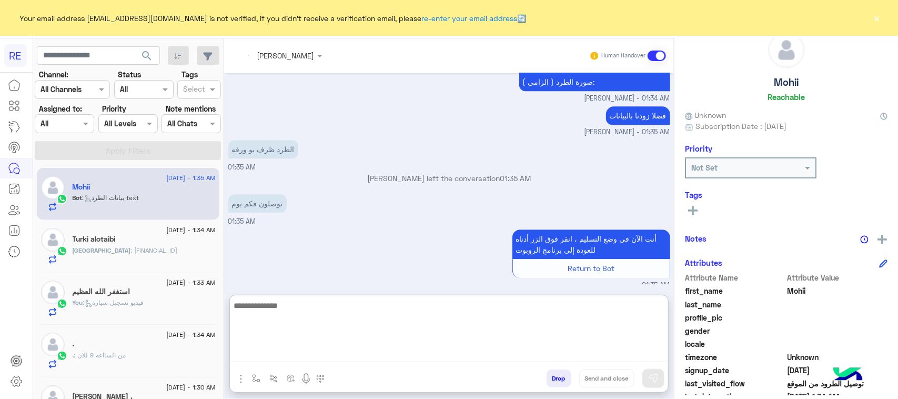
scroll to position [3142, 0]
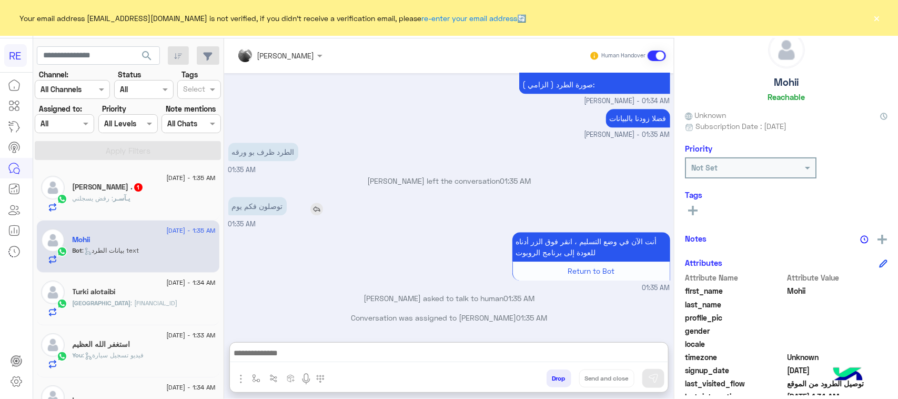
click at [250, 164] on div "[DATE] نعم صحيح [PERSON_NAME] - 03:45 PM هل تم التحويل ؟ [PERSON_NAME] - 05:03 …" at bounding box center [449, 202] width 450 height 258
click at [250, 164] on div "الطرد ظرف بو ورقه 01:35 AM" at bounding box center [449, 157] width 442 height 35
click at [320, 345] on div at bounding box center [449, 356] width 438 height 26
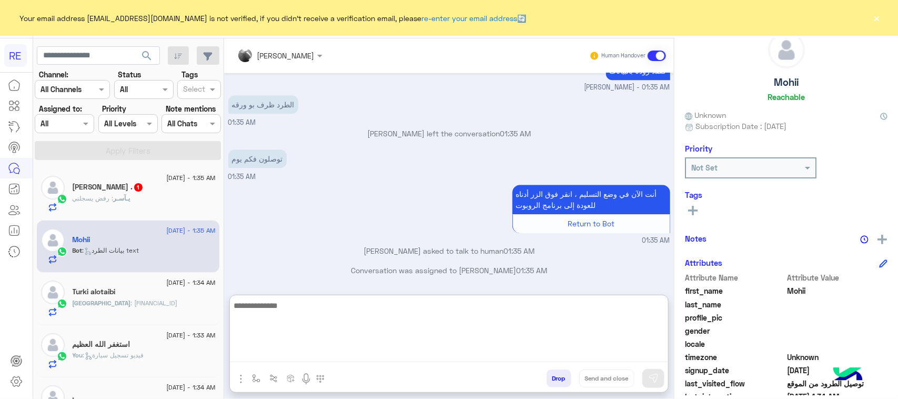
click at [322, 353] on textarea at bounding box center [449, 330] width 438 height 63
type textarea "**********"
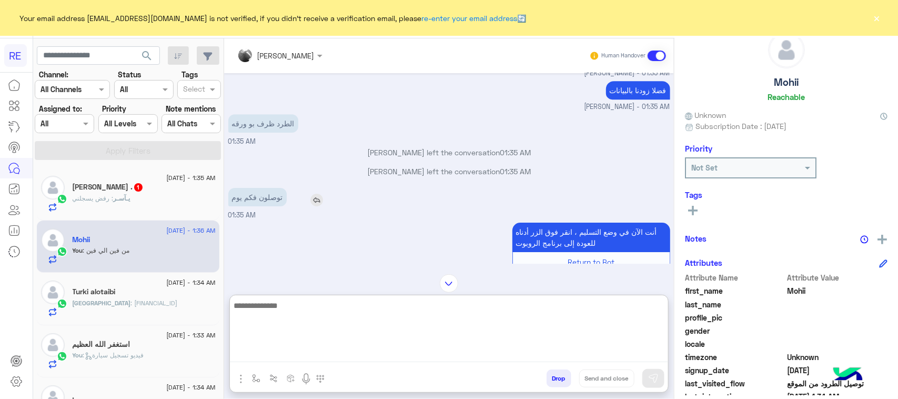
scroll to position [3308, 0]
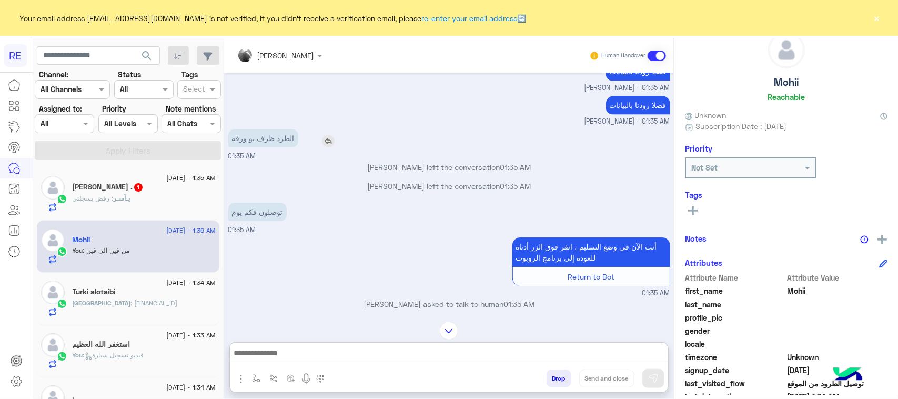
click at [246, 147] on p "الطرد ظرف بو ورقه" at bounding box center [263, 138] width 70 height 18
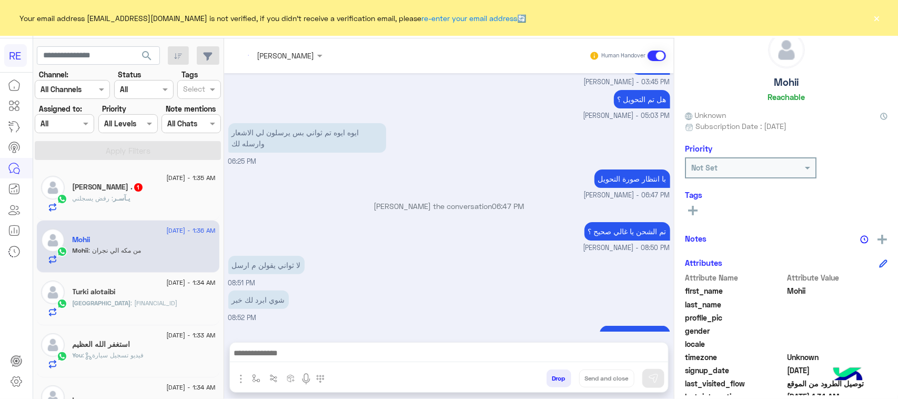
scroll to position [3493, 0]
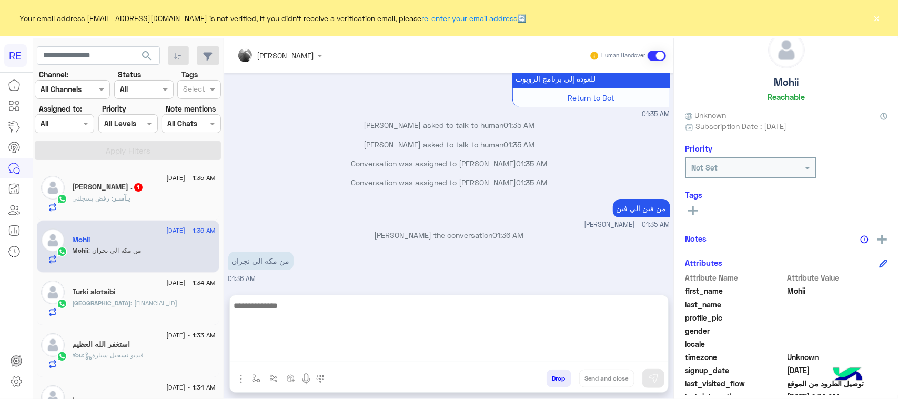
click at [384, 362] on textarea at bounding box center [449, 330] width 438 height 63
type textarea "**********"
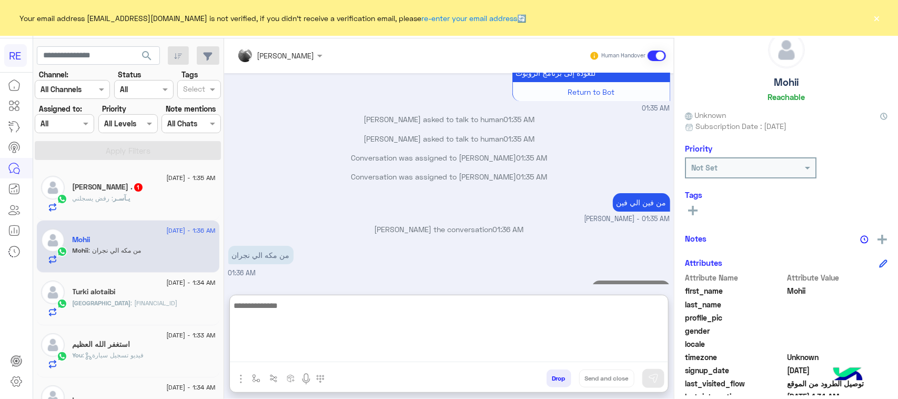
scroll to position [3574, 0]
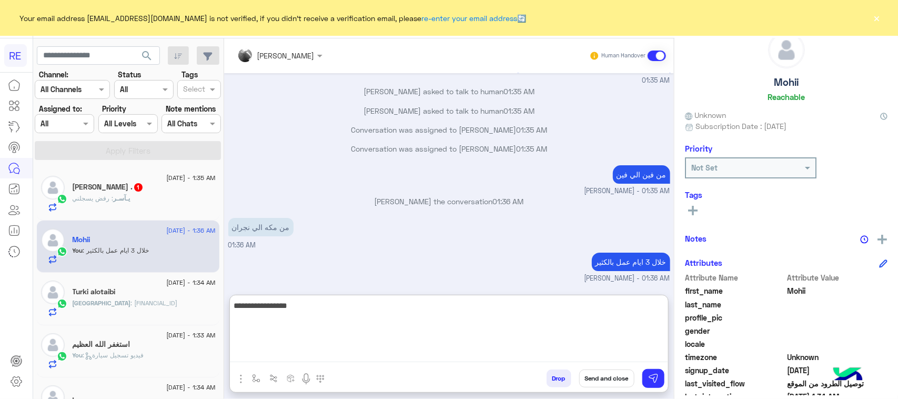
type textarea "**********"
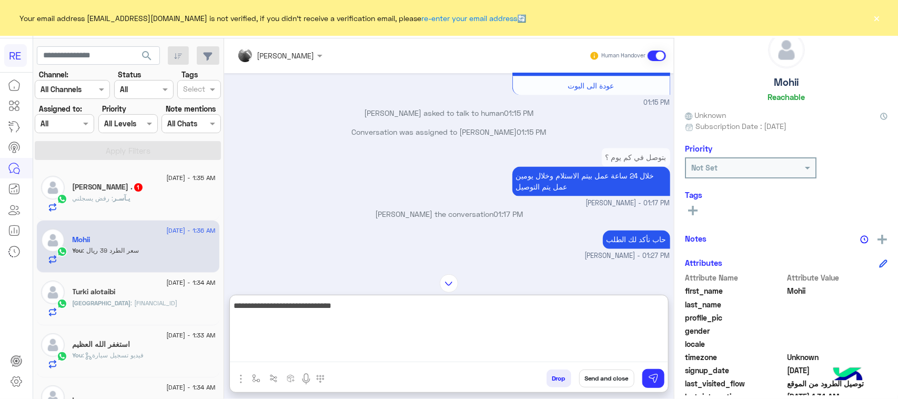
scroll to position [806, 0]
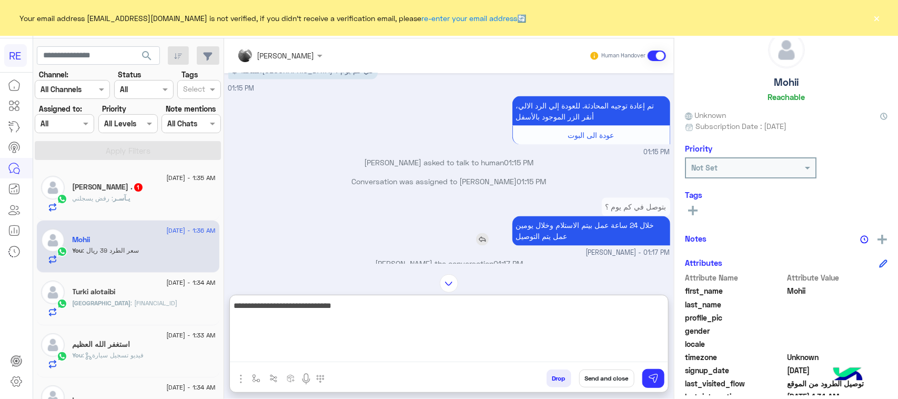
type textarea "**********"
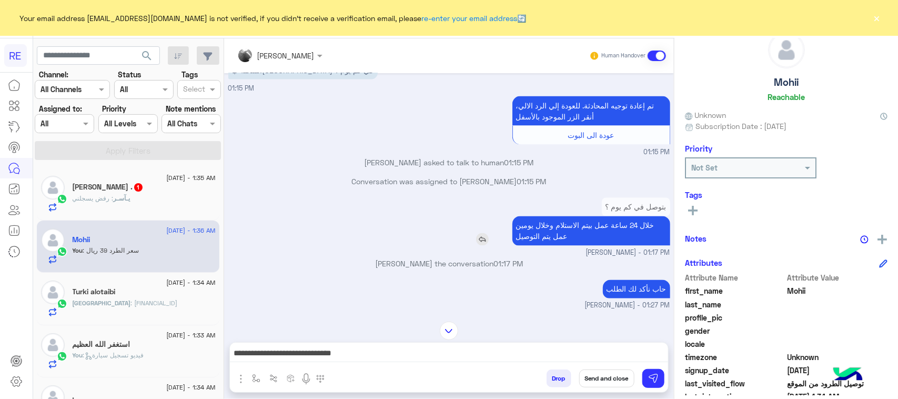
click at [546, 219] on p "خلال 24 ساعة عمل بيتم الاستلام وخلال يومين عمل يتم التوصيل" at bounding box center [592, 230] width 158 height 29
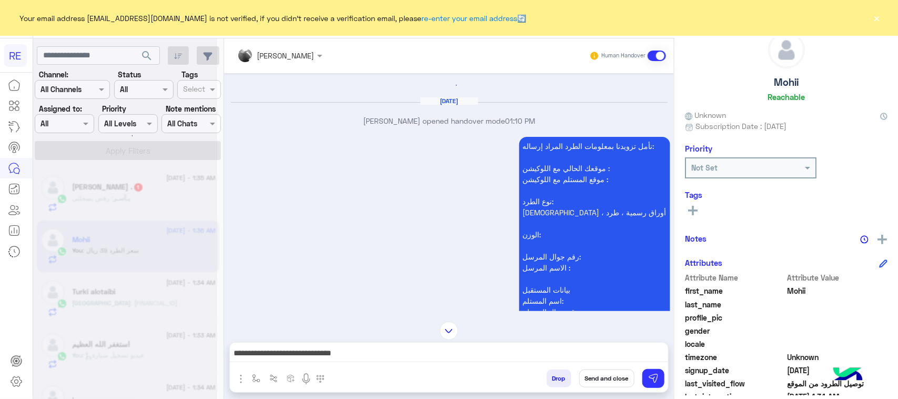
scroll to position [917, 0]
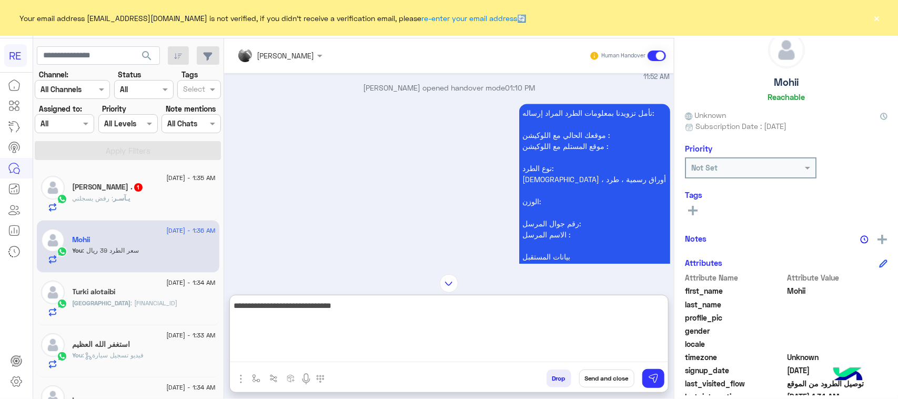
click at [532, 356] on textarea "**********" at bounding box center [449, 330] width 438 height 63
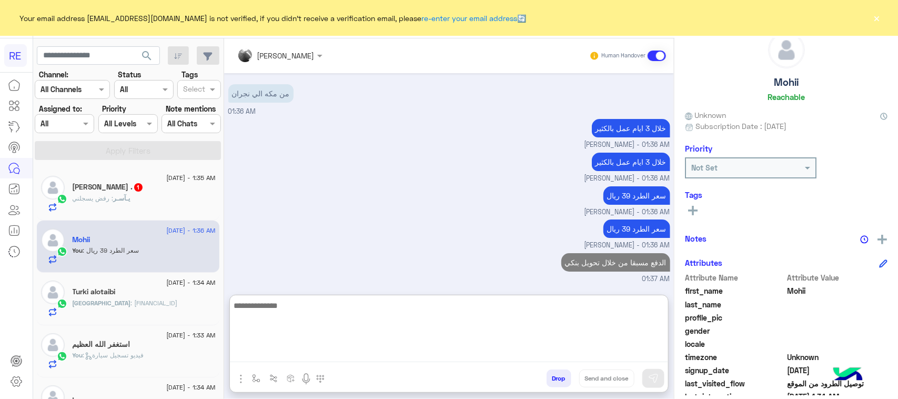
scroll to position [7151, 0]
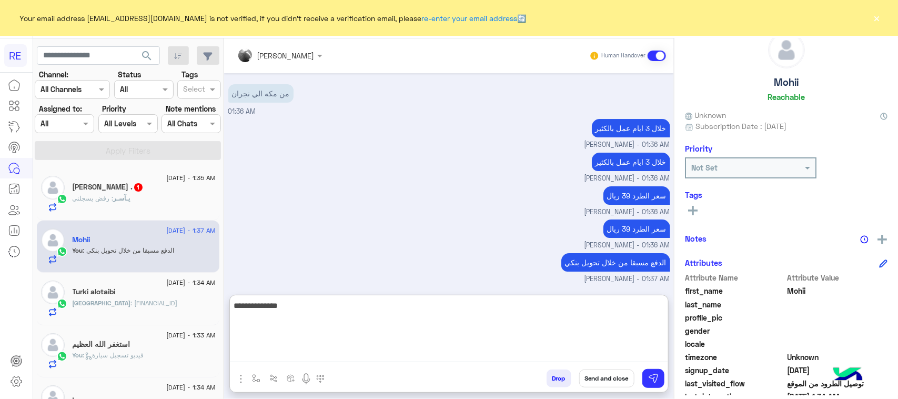
type textarea "**********"
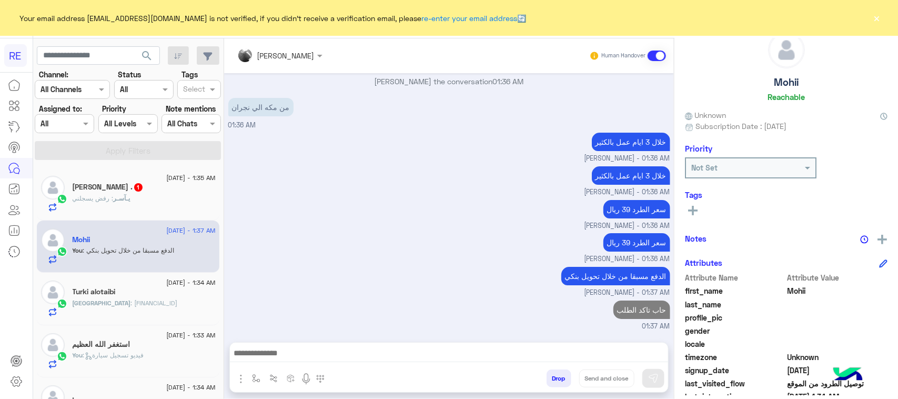
click at [162, 296] on div "Turki alotaibi" at bounding box center [144, 292] width 143 height 11
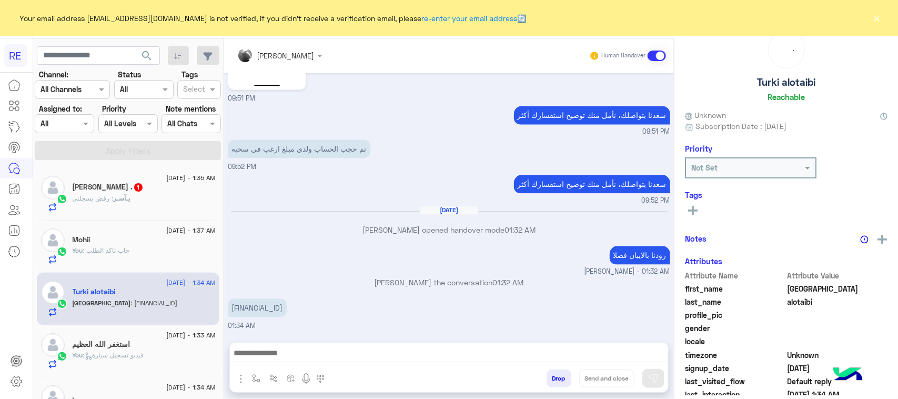
scroll to position [160, 0]
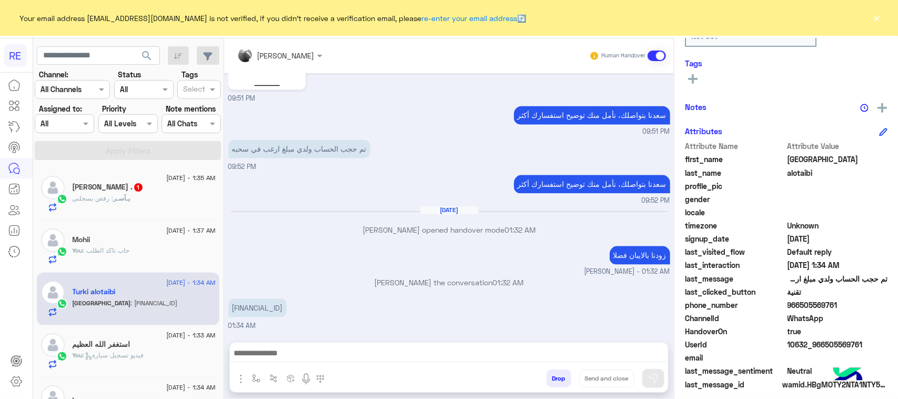
drag, startPoint x: 849, startPoint y: 306, endPoint x: 796, endPoint y: 302, distance: 52.8
click at [796, 302] on span "966505569761" at bounding box center [838, 304] width 101 height 11
click at [116, 207] on div "[PERSON_NAME] : ثلاث ايام أكيد ؟" at bounding box center [144, 203] width 143 height 18
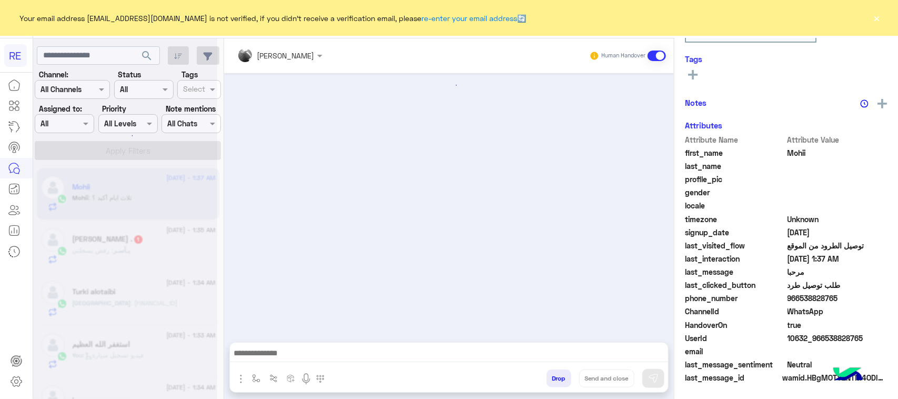
scroll to position [569, 0]
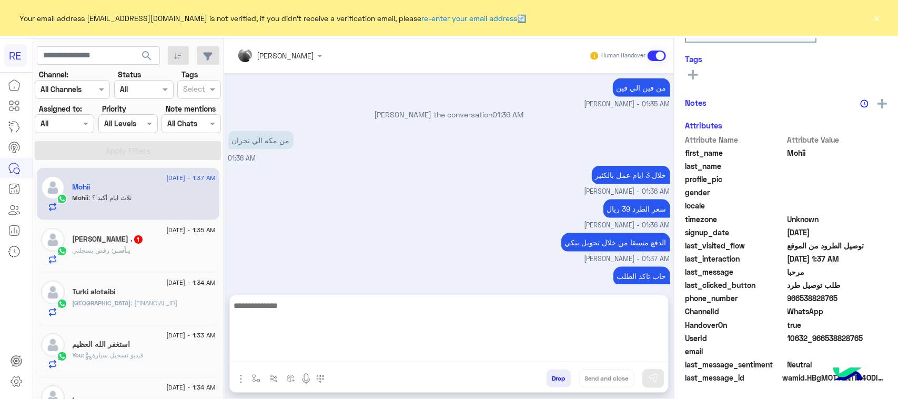
click at [330, 359] on textarea at bounding box center [449, 330] width 438 height 63
type textarea "**********"
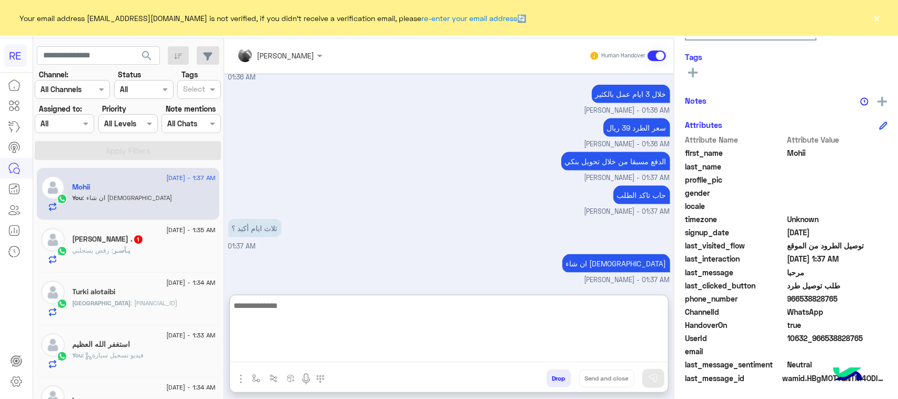
click at [332, 356] on textarea at bounding box center [449, 330] width 438 height 63
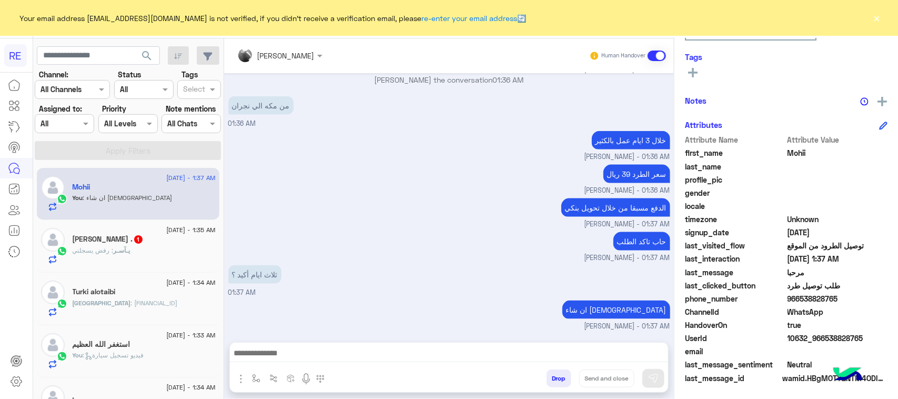
click at [87, 249] on span ": رفض يسجلني" at bounding box center [93, 250] width 41 height 8
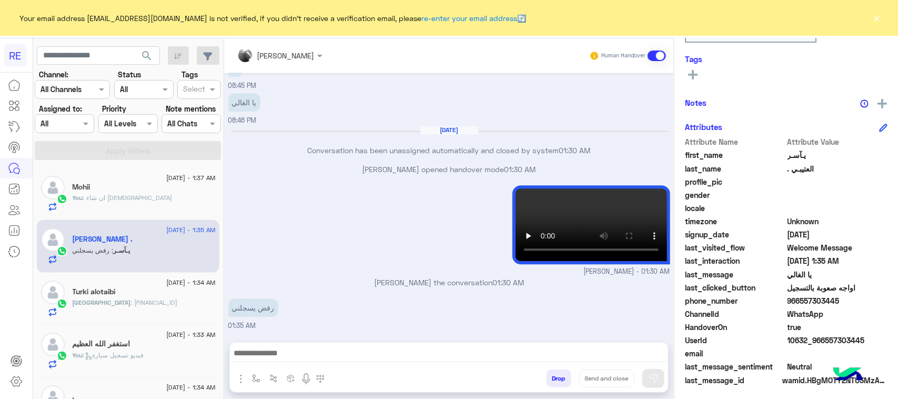
scroll to position [167, 0]
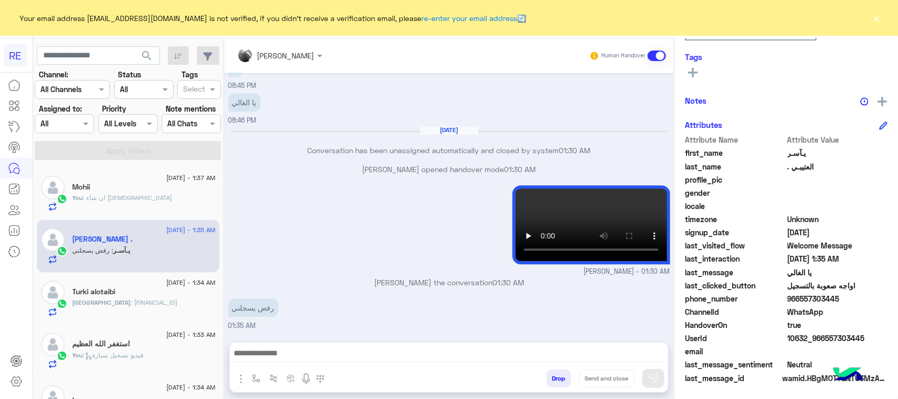
click at [135, 290] on div "Turki alotaibi" at bounding box center [144, 292] width 143 height 11
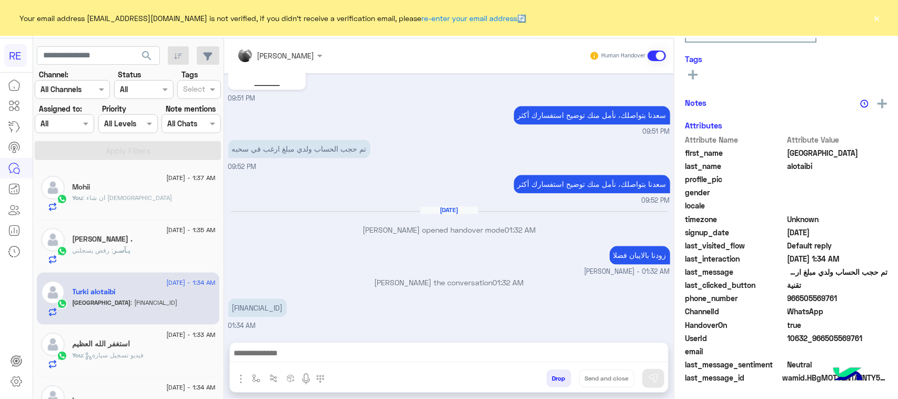
scroll to position [167, 0]
click at [87, 196] on span ": ان شاء [DEMOGRAPHIC_DATA]" at bounding box center [127, 198] width 89 height 8
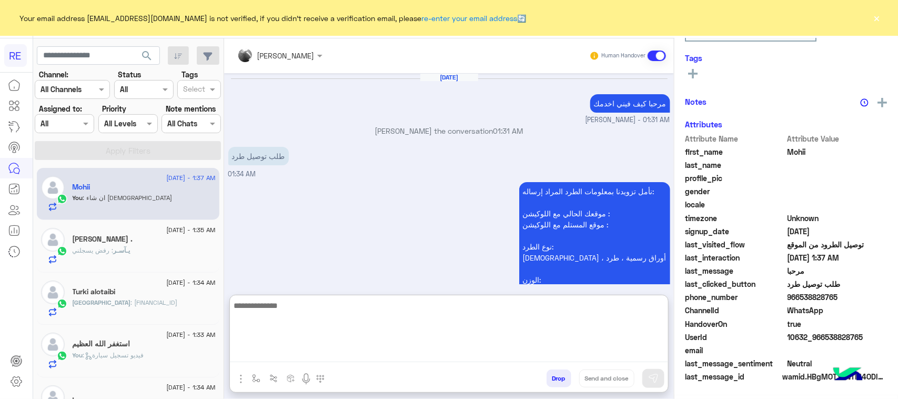
scroll to position [583, 0]
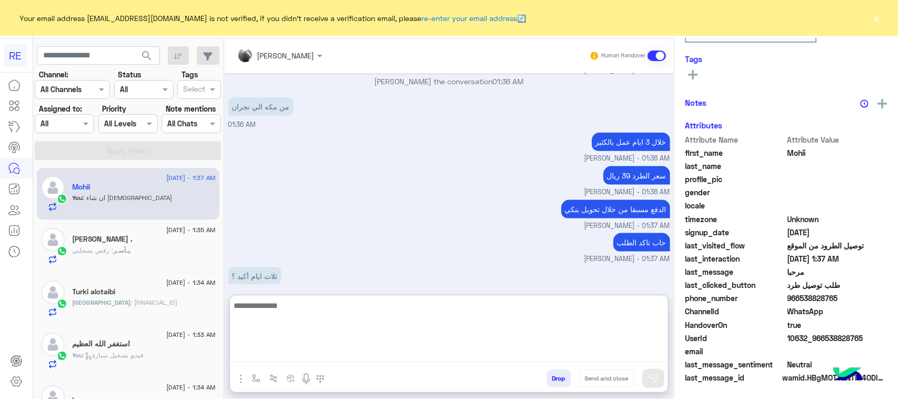
click at [325, 355] on textarea at bounding box center [449, 330] width 438 height 63
type textarea "**********"
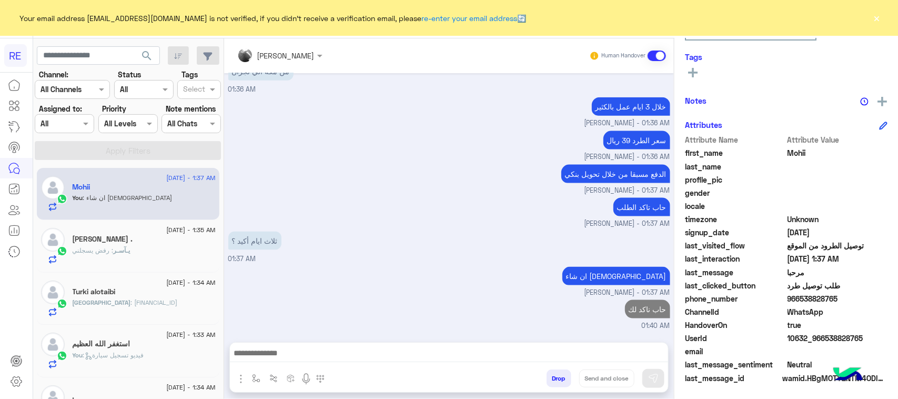
scroll to position [617, 0]
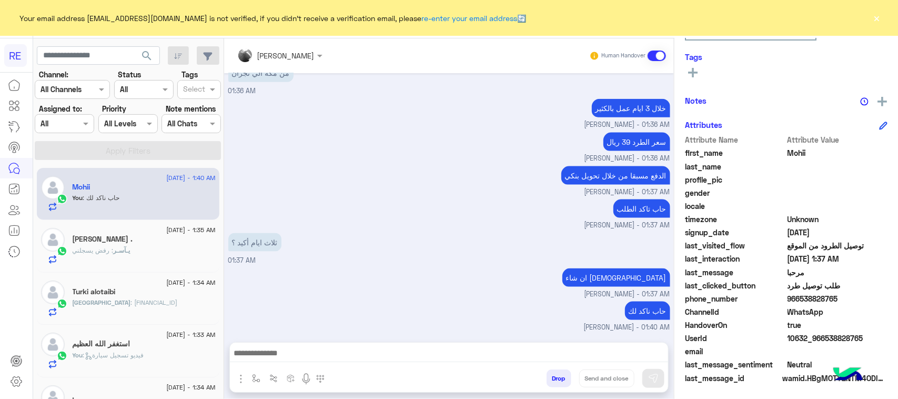
drag, startPoint x: 836, startPoint y: 298, endPoint x: 799, endPoint y: 298, distance: 36.8
click at [799, 298] on span "966538828765" at bounding box center [838, 298] width 101 height 11
copy span "538828765"
click at [169, 234] on span "[DATE] - 1:35 AM" at bounding box center [190, 229] width 49 height 9
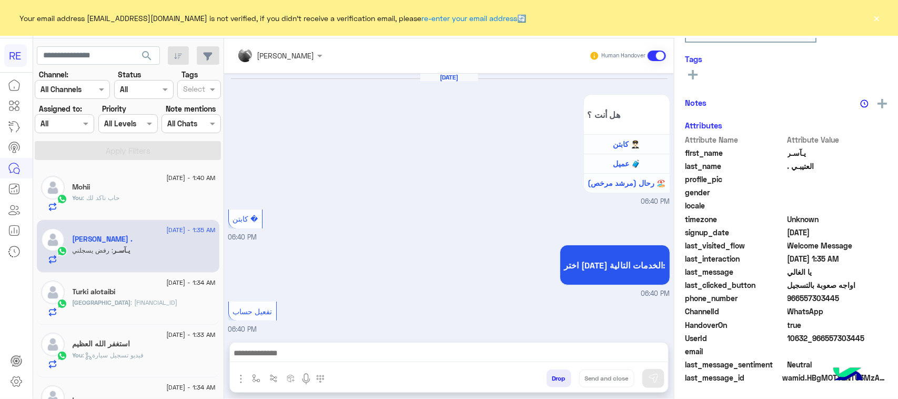
scroll to position [1351, 0]
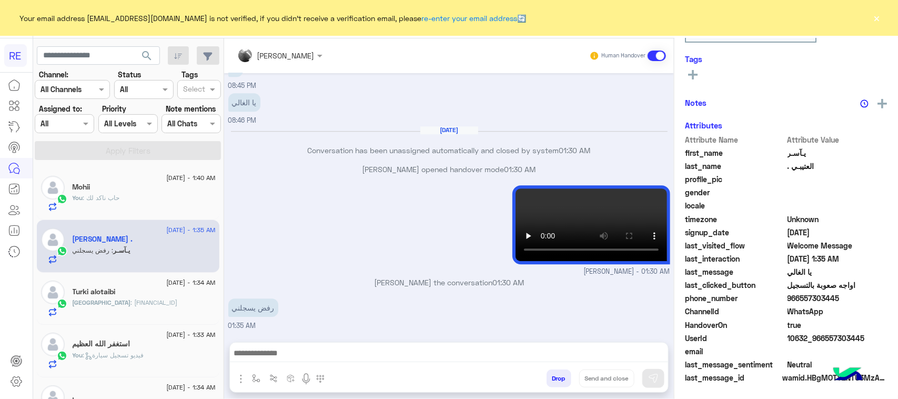
click at [175, 297] on div "Turki alotaibi" at bounding box center [144, 292] width 143 height 11
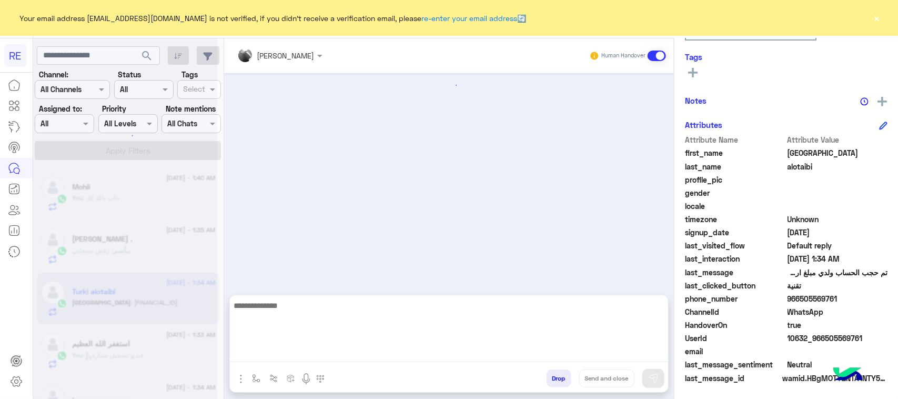
scroll to position [1050, 0]
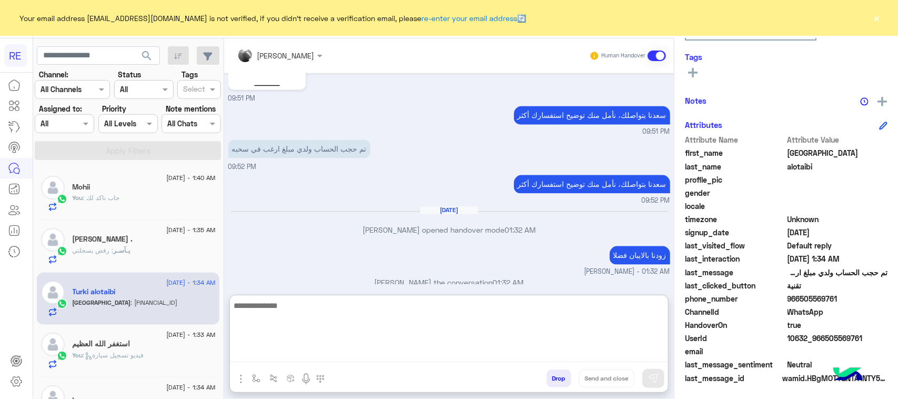
click at [356, 350] on textarea at bounding box center [449, 330] width 438 height 63
type textarea "**********"
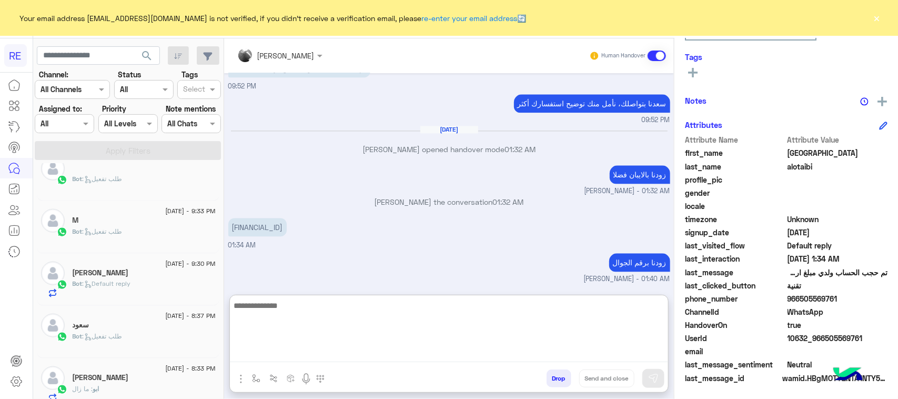
scroll to position [789, 0]
